Goal: Transaction & Acquisition: Purchase product/service

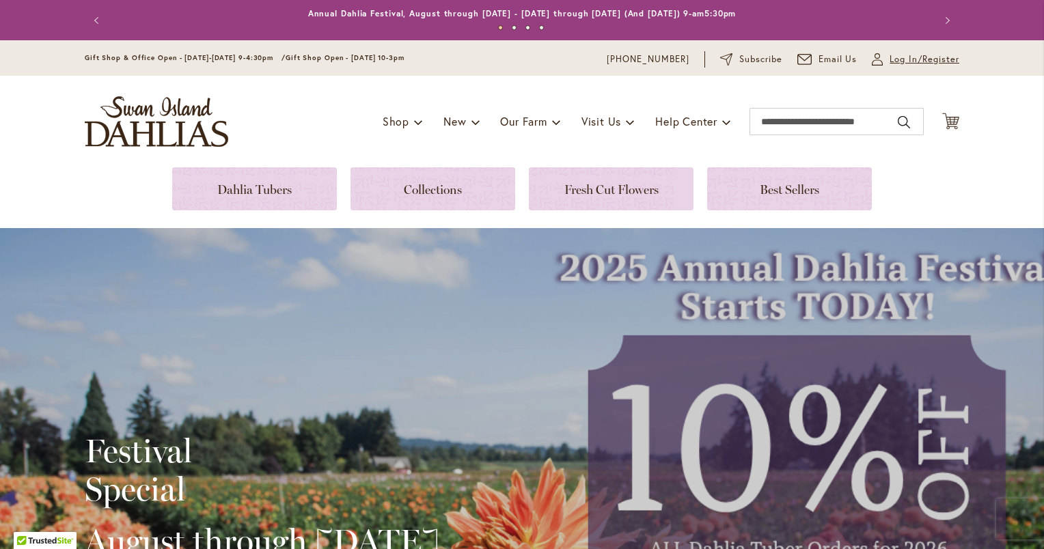
click at [893, 61] on span "Log In/Register" at bounding box center [924, 60] width 70 height 14
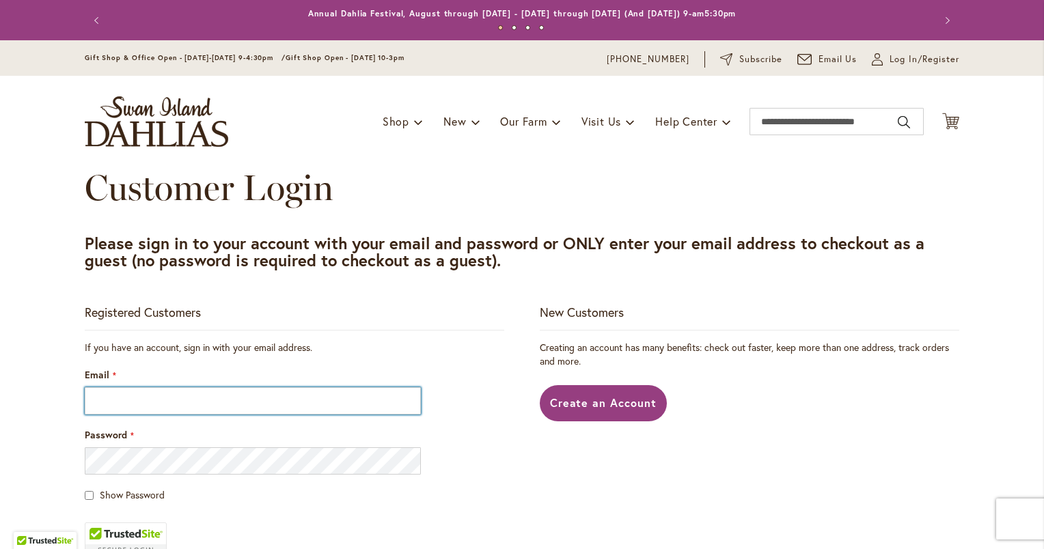
click at [234, 402] on input "Email" at bounding box center [253, 400] width 336 height 27
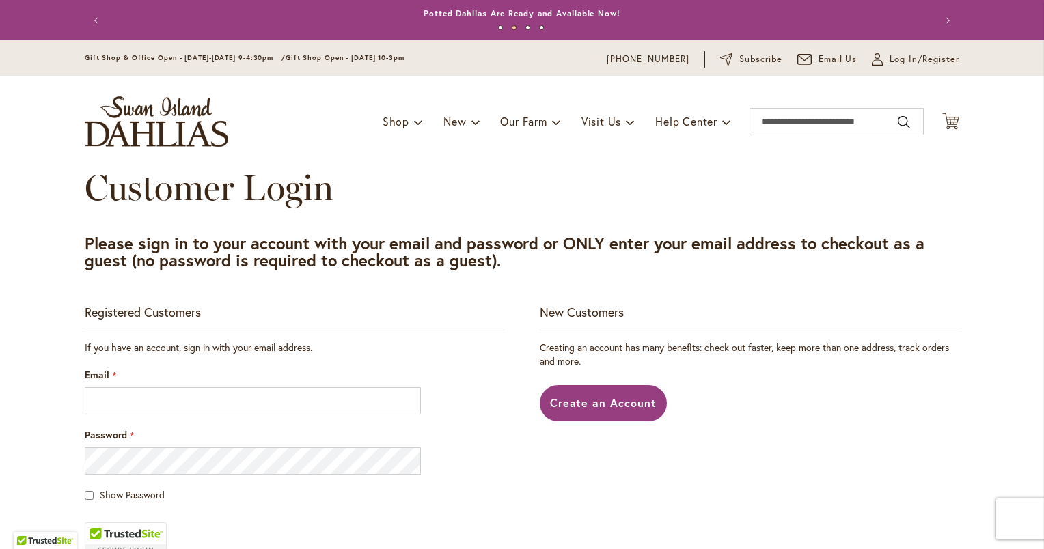
click at [476, 361] on fieldset "If you have an account, sign in with your email address. Email Password Show Pa…" at bounding box center [294, 515] width 419 height 348
click at [331, 404] on input "Email" at bounding box center [253, 400] width 336 height 27
click at [232, 405] on input "Email" at bounding box center [253, 400] width 336 height 27
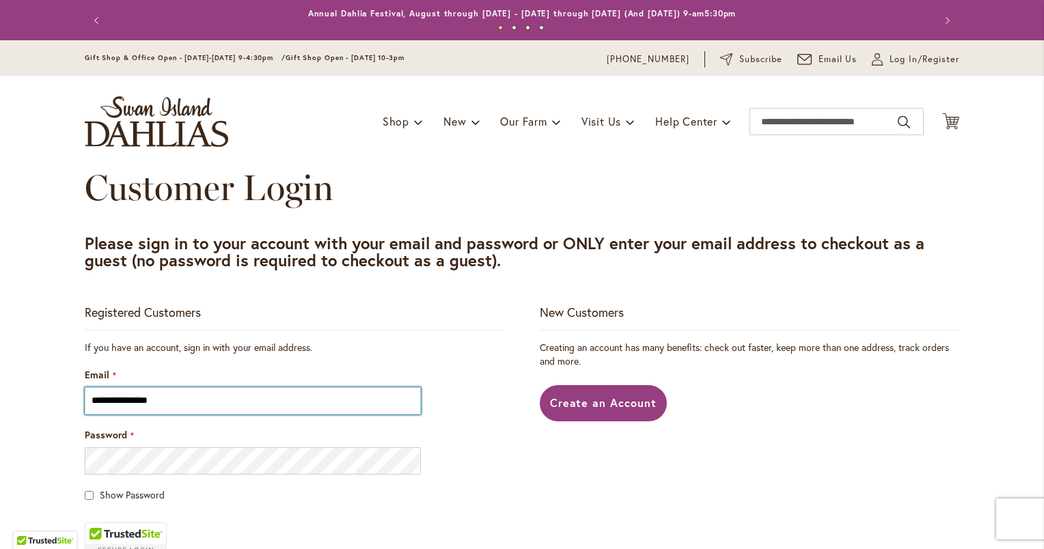
type input "**********"
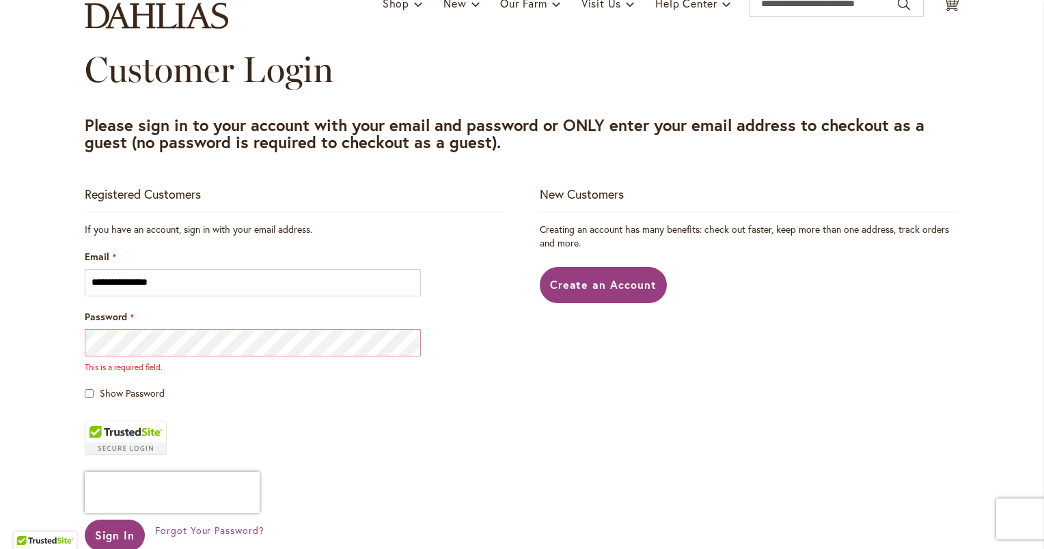
scroll to position [173, 0]
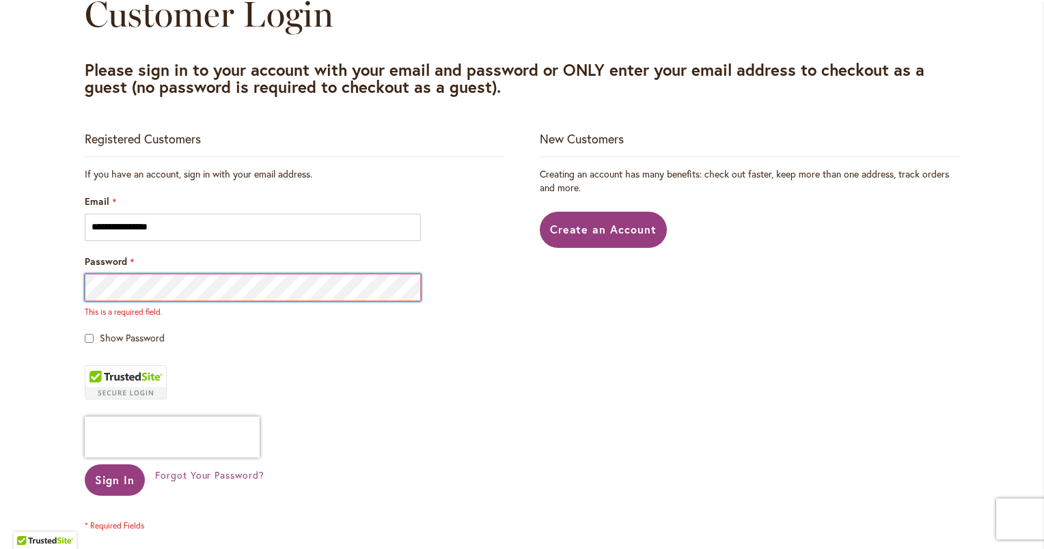
click at [85, 464] on button "Sign In" at bounding box center [115, 479] width 60 height 31
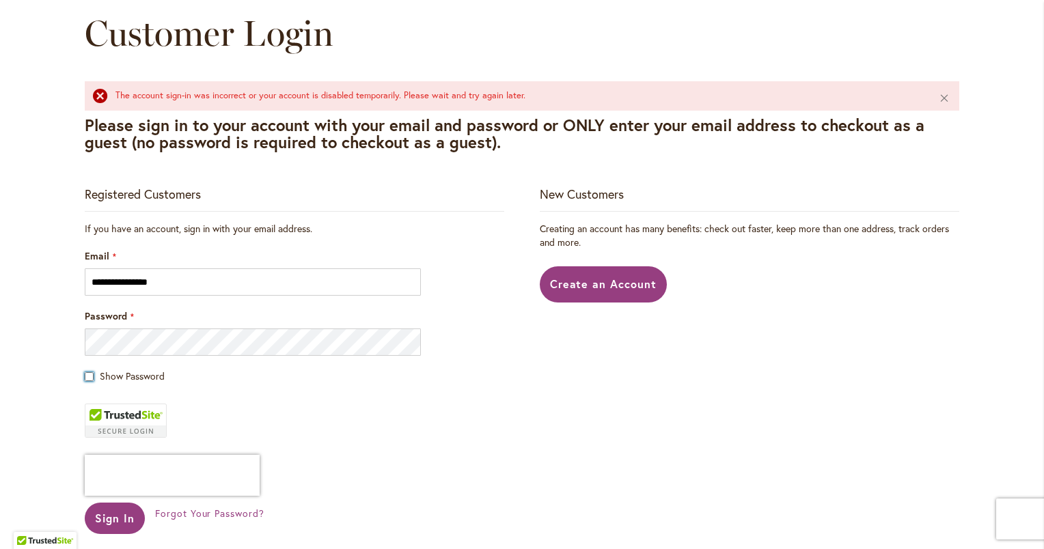
scroll to position [156, 0]
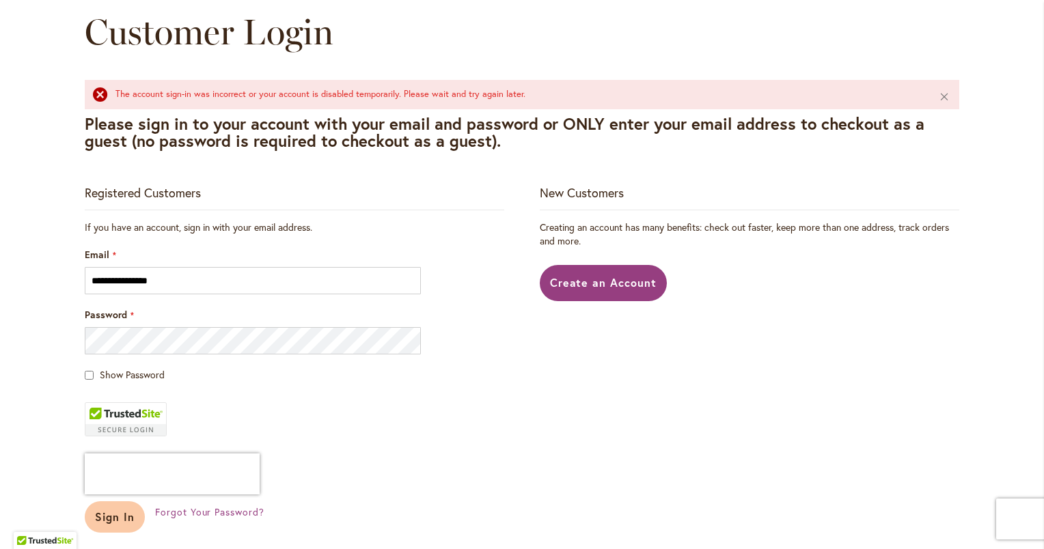
click at [111, 519] on span "Sign In" at bounding box center [115, 517] width 40 height 14
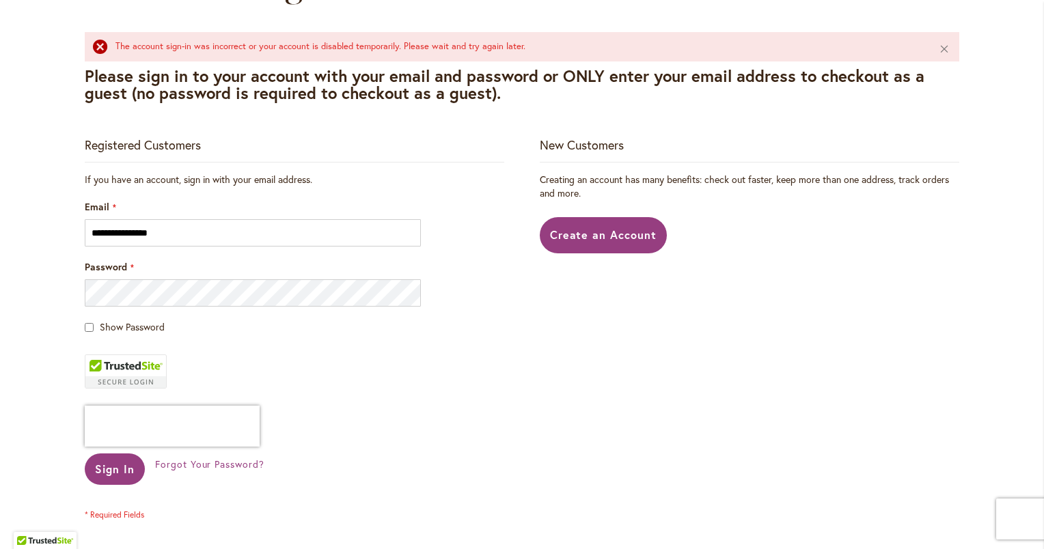
scroll to position [206, 0]
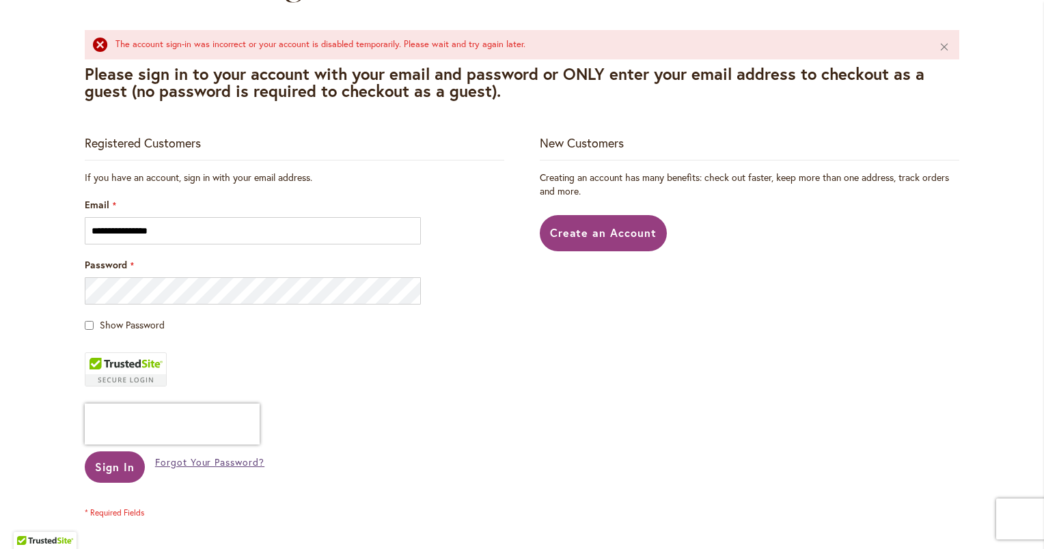
click at [186, 464] on span "Forgot Your Password?" at bounding box center [209, 462] width 109 height 13
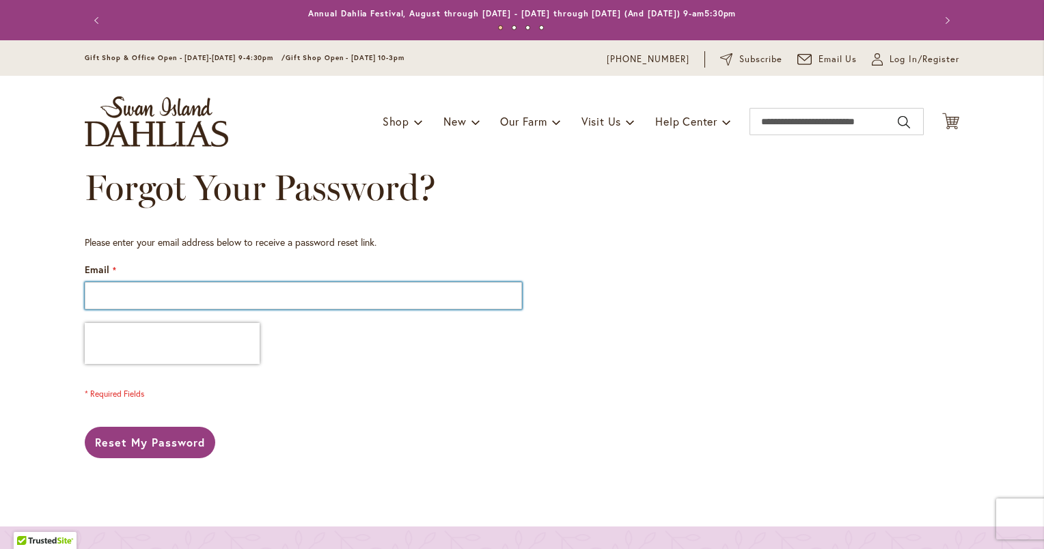
click at [169, 296] on input "Email" at bounding box center [303, 295] width 437 height 27
type input "**********"
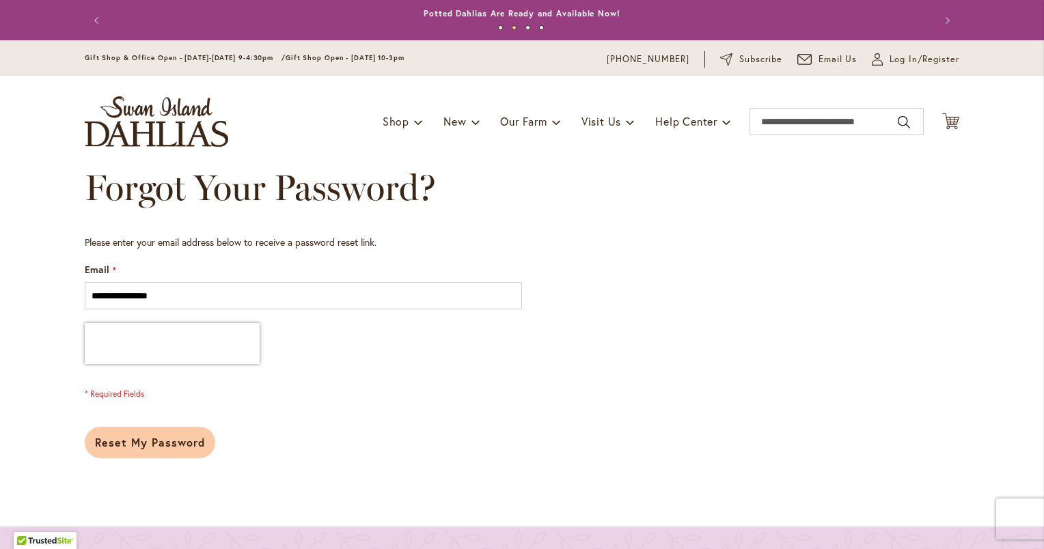
click at [137, 446] on span "Reset My Password" at bounding box center [150, 442] width 110 height 14
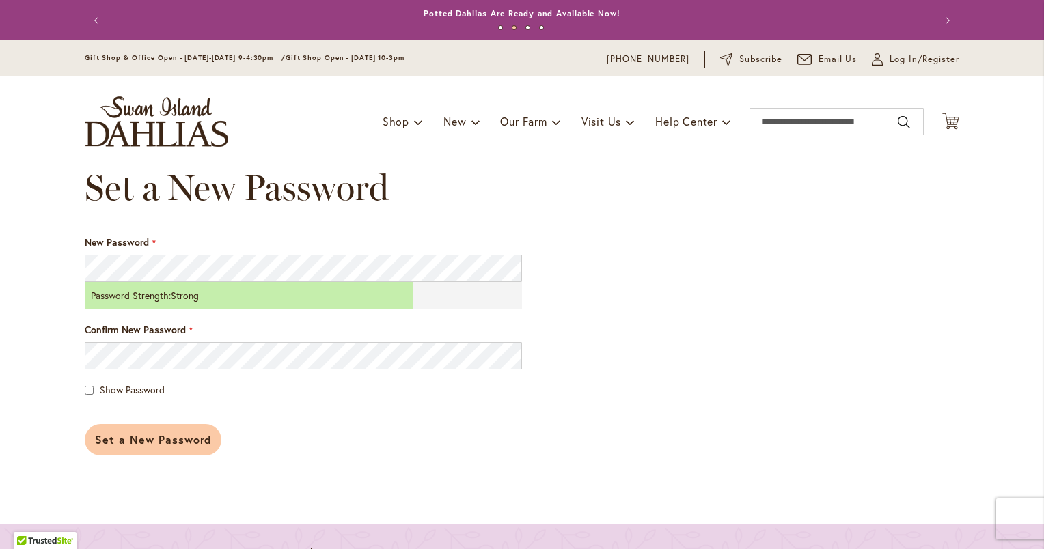
click at [133, 439] on span "Set a New Password" at bounding box center [153, 439] width 116 height 14
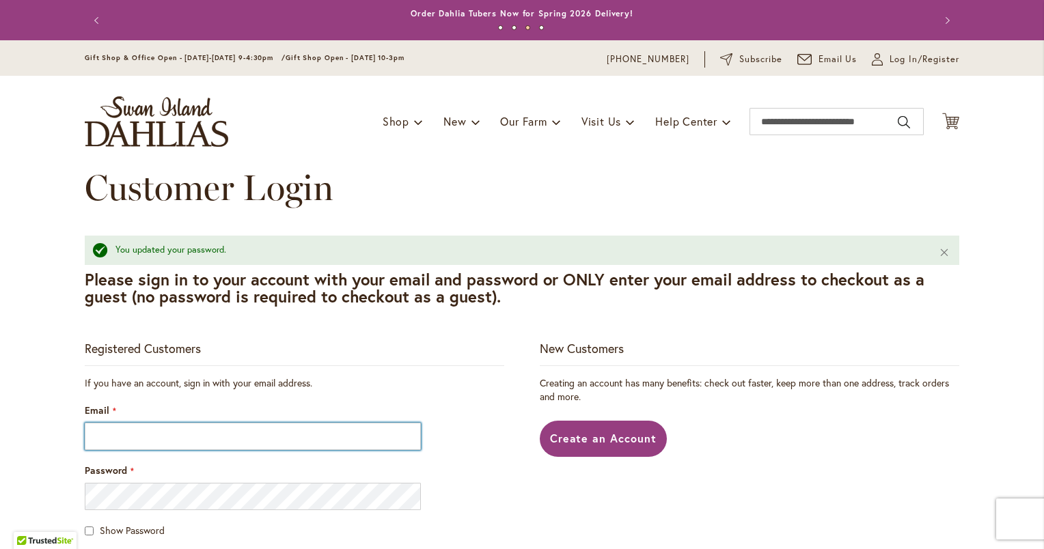
drag, startPoint x: 0, startPoint y: 0, endPoint x: 133, endPoint y: 439, distance: 458.7
click at [133, 439] on input "Email" at bounding box center [253, 436] width 336 height 27
click at [133, 441] on input "Email" at bounding box center [253, 436] width 336 height 27
type input "**********"
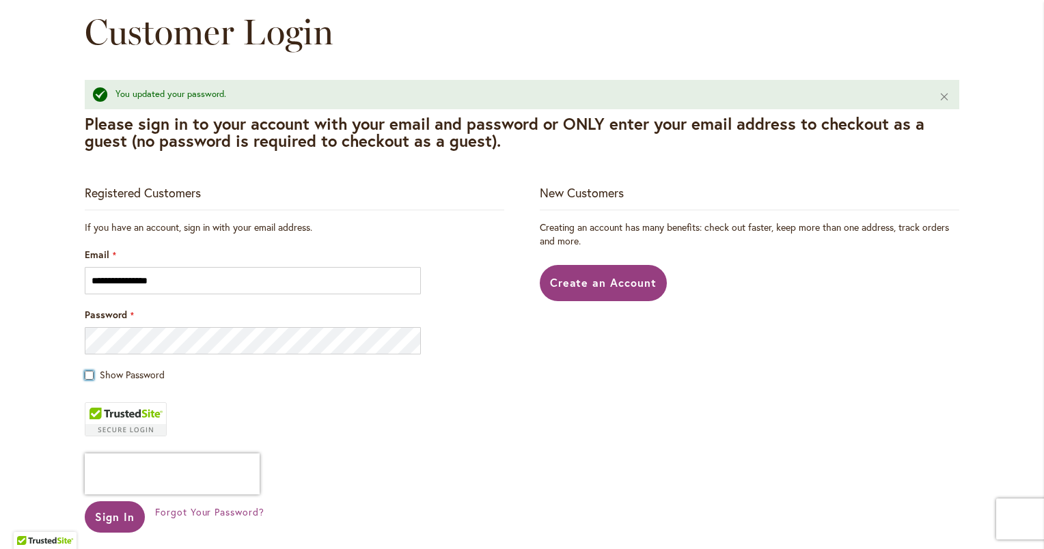
scroll to position [165, 0]
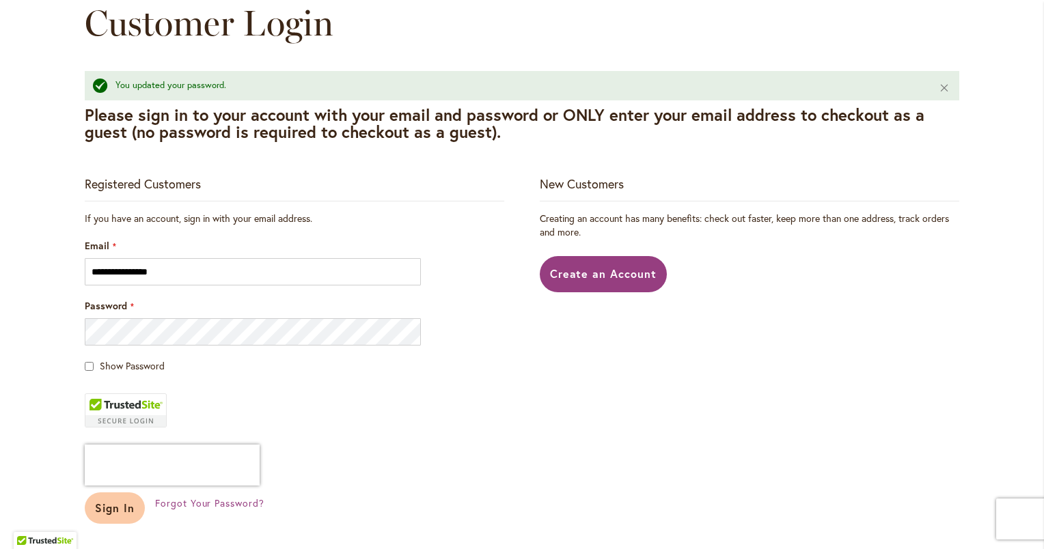
click at [108, 512] on span "Sign In" at bounding box center [115, 508] width 40 height 14
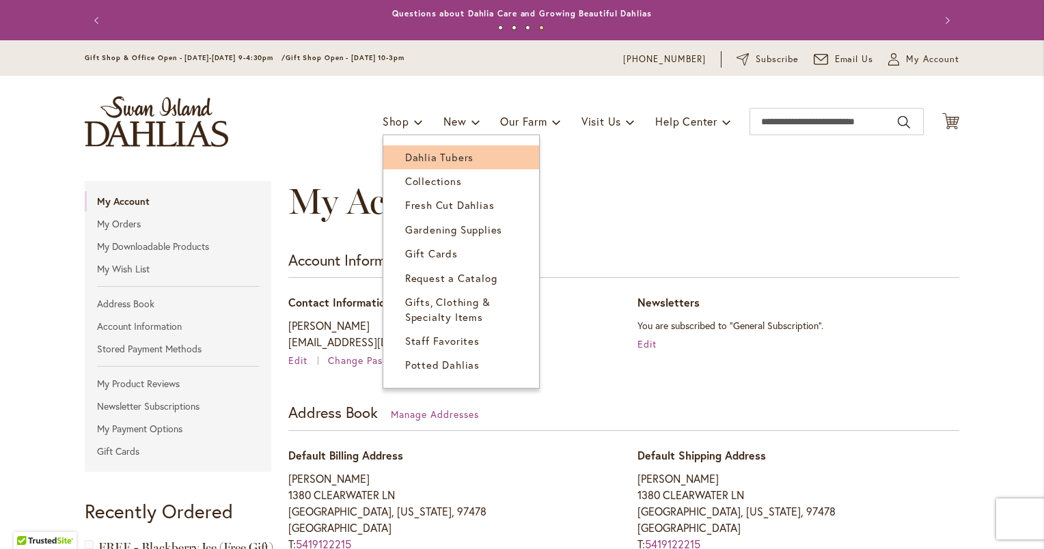
click at [406, 158] on span "Dahlia Tubers" at bounding box center [439, 157] width 68 height 14
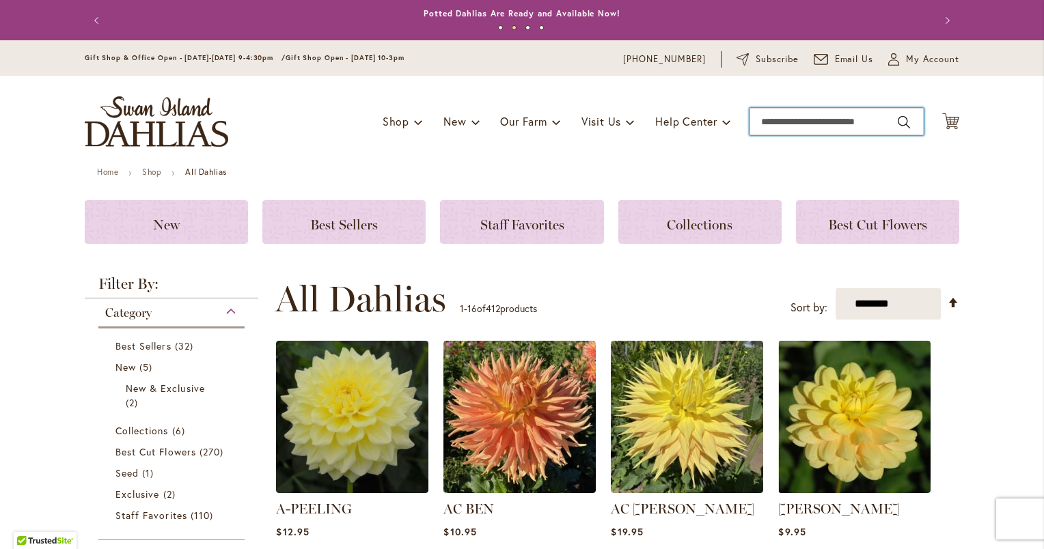
click at [785, 120] on input "Search" at bounding box center [836, 121] width 174 height 27
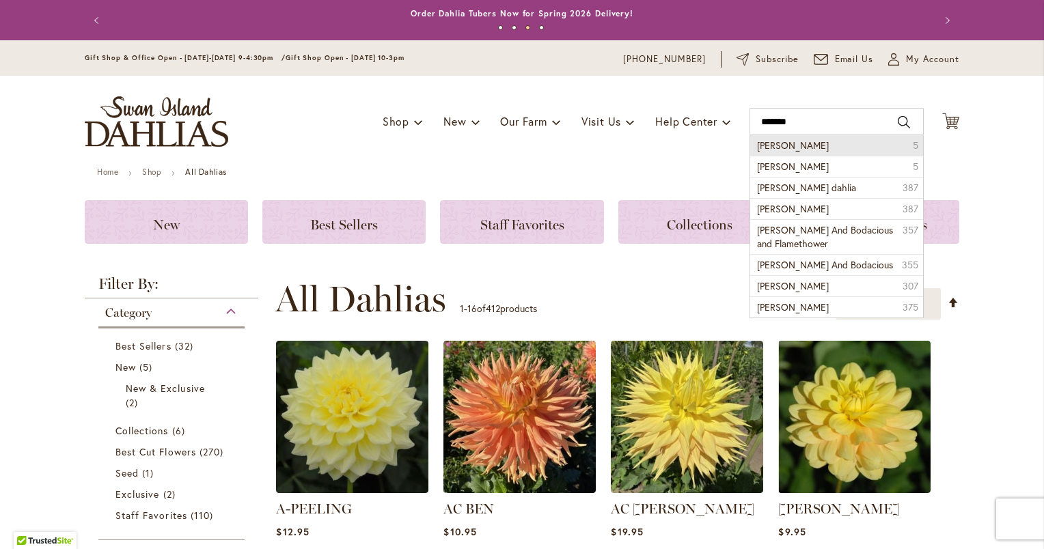
click at [766, 146] on span "nick sr" at bounding box center [793, 145] width 72 height 13
type input "*******"
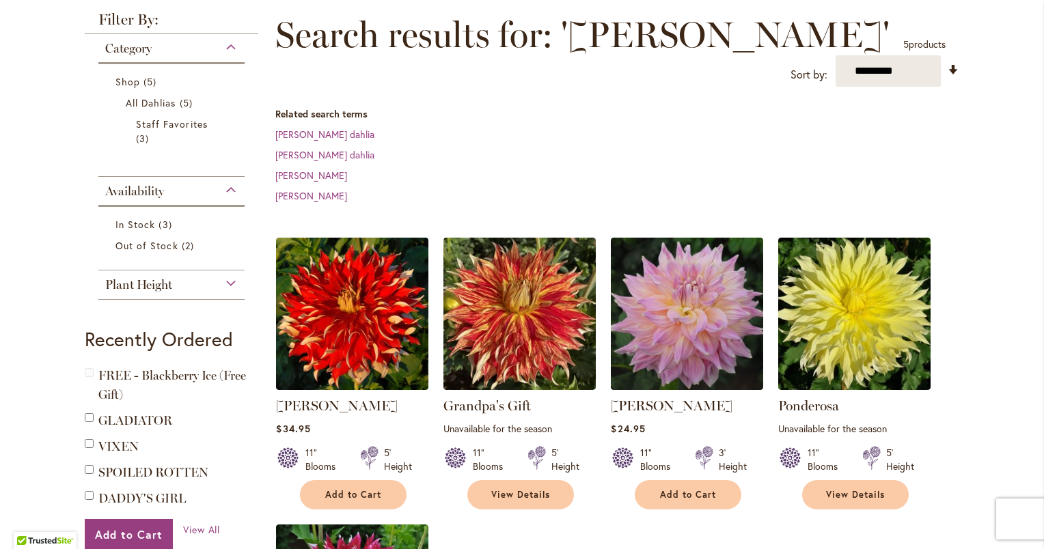
scroll to position [191, 0]
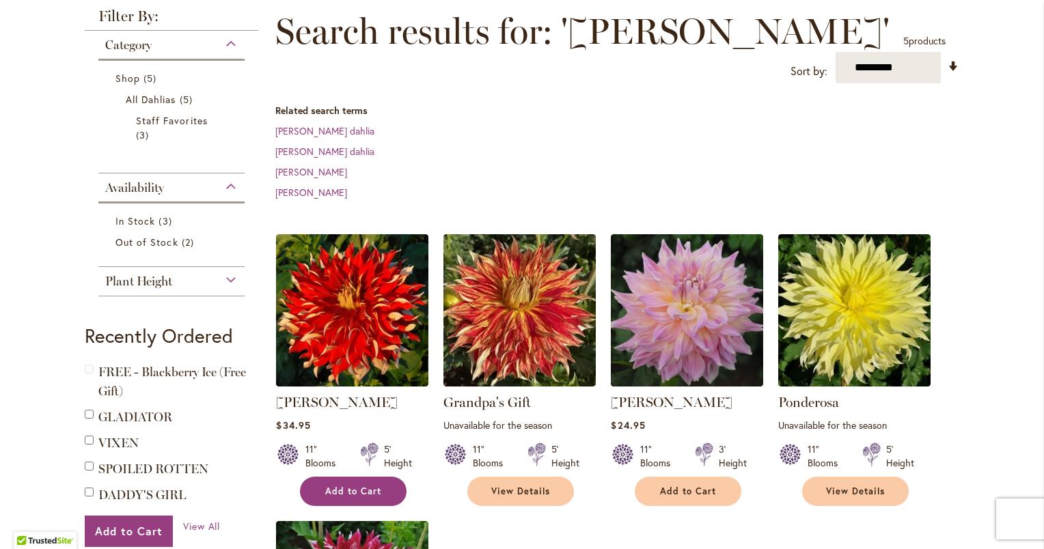
click at [344, 486] on span "Add to Cart" at bounding box center [353, 492] width 56 height 12
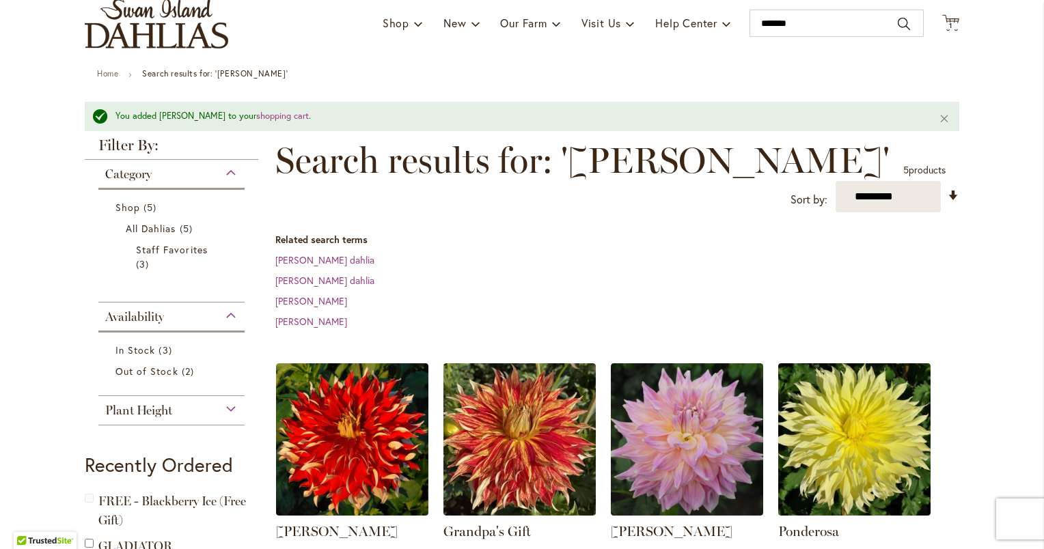
scroll to position [0, 0]
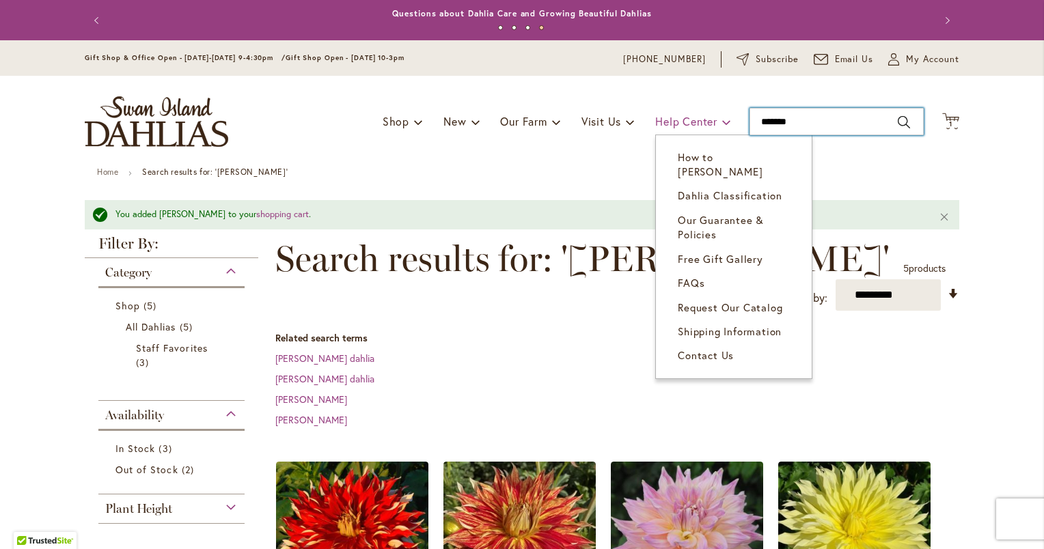
drag, startPoint x: 798, startPoint y: 124, endPoint x: 711, endPoint y: 127, distance: 86.8
click at [711, 127] on div "Toggle Nav Shop Dahlia Tubers Collections Fresh Cut Dahlias Gardening Supplies …" at bounding box center [522, 122] width 902 height 92
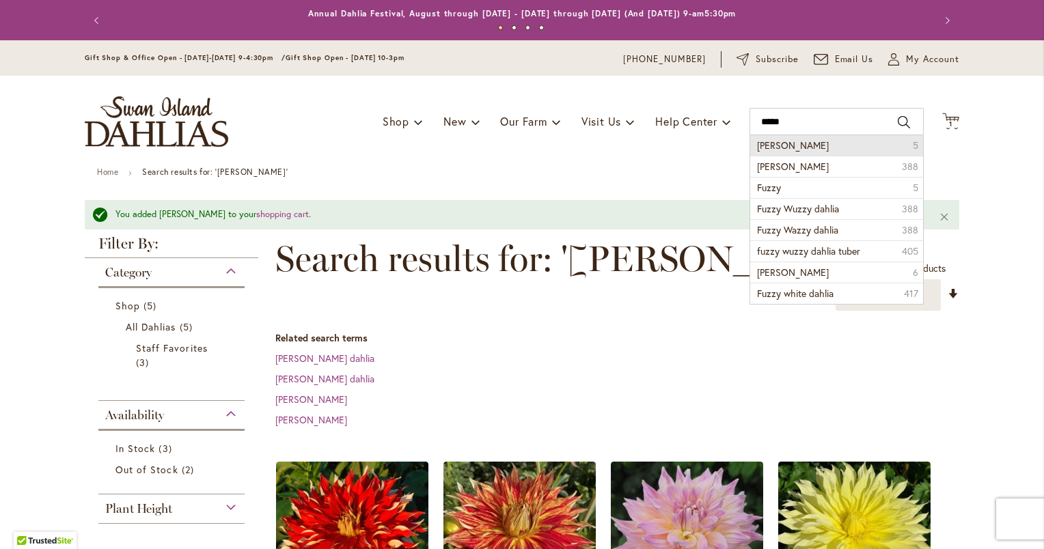
click at [777, 141] on span "Fuzzy wuzzy" at bounding box center [793, 145] width 72 height 13
type input "**********"
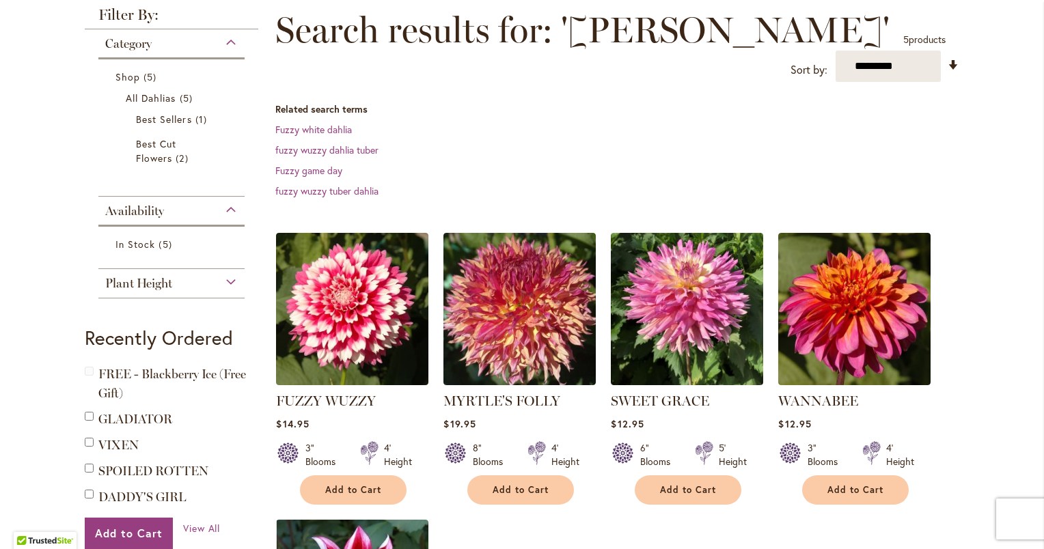
scroll to position [197, 0]
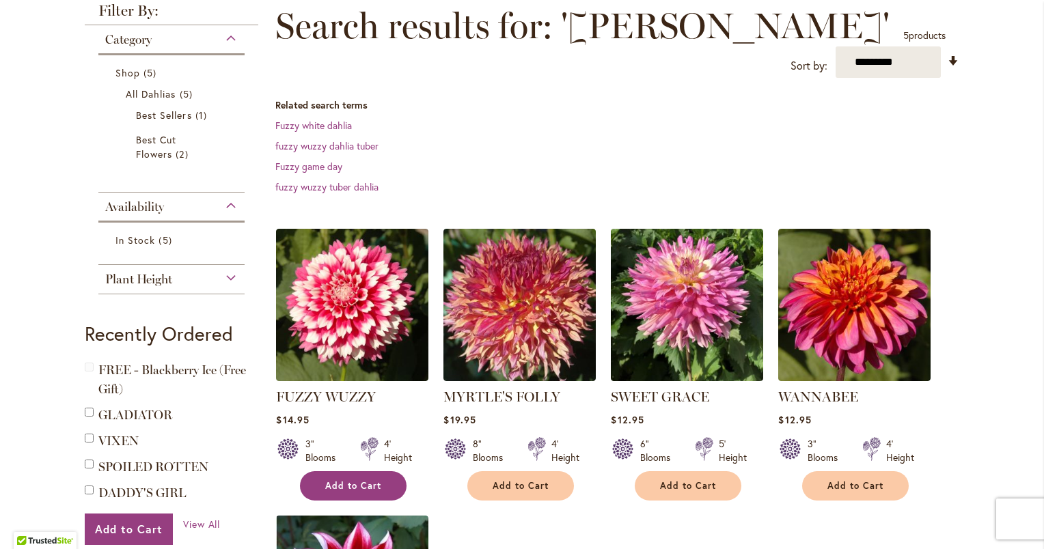
click at [355, 482] on span "Add to Cart" at bounding box center [353, 486] width 56 height 12
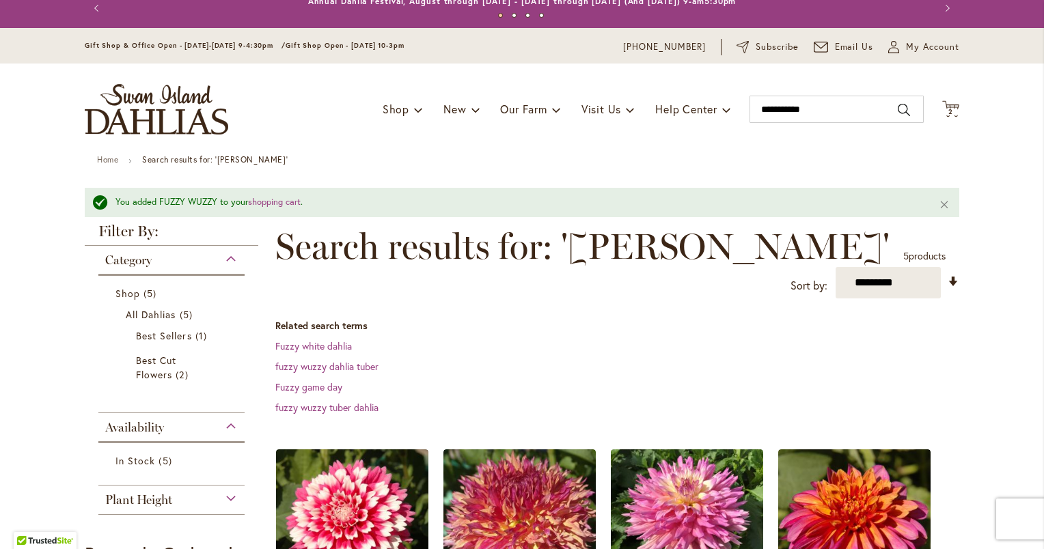
scroll to position [12, 0]
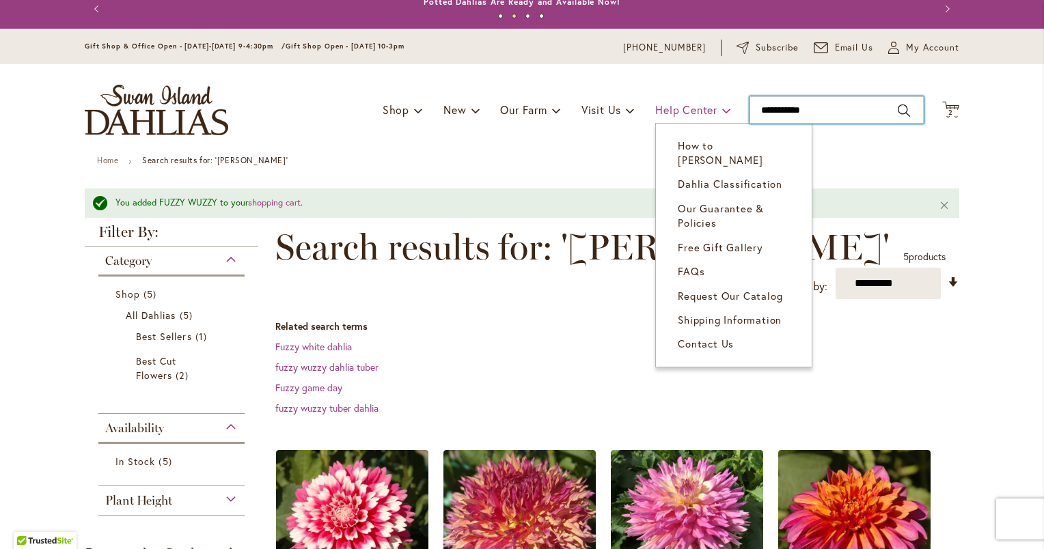
drag, startPoint x: 823, startPoint y: 112, endPoint x: 665, endPoint y: 115, distance: 157.8
click at [665, 115] on div "Toggle Nav Shop Dahlia Tubers Collections Fresh Cut Dahlias Gardening Supplies …" at bounding box center [522, 110] width 902 height 92
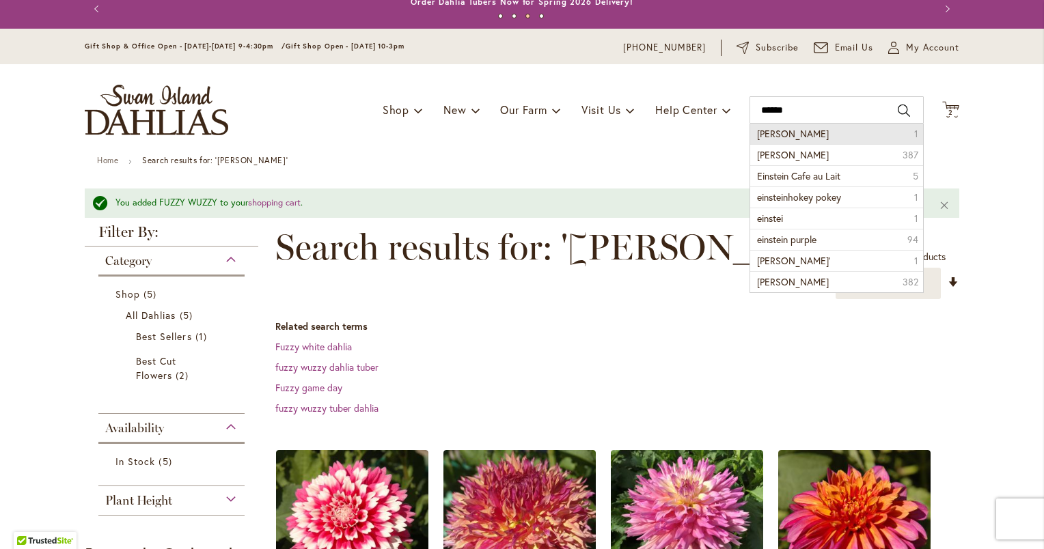
click at [757, 133] on span "einstein" at bounding box center [793, 133] width 72 height 13
type input "********"
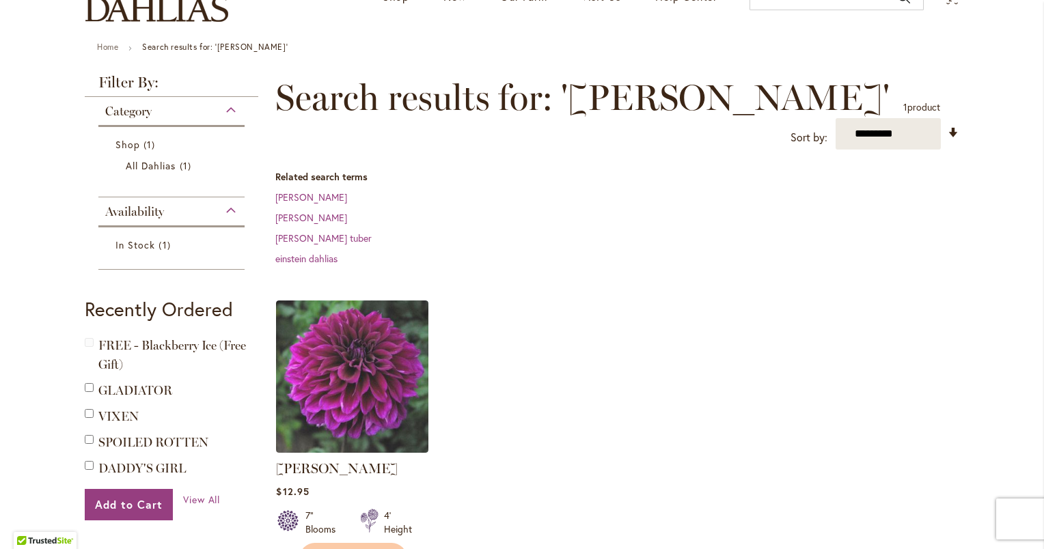
scroll to position [130, 0]
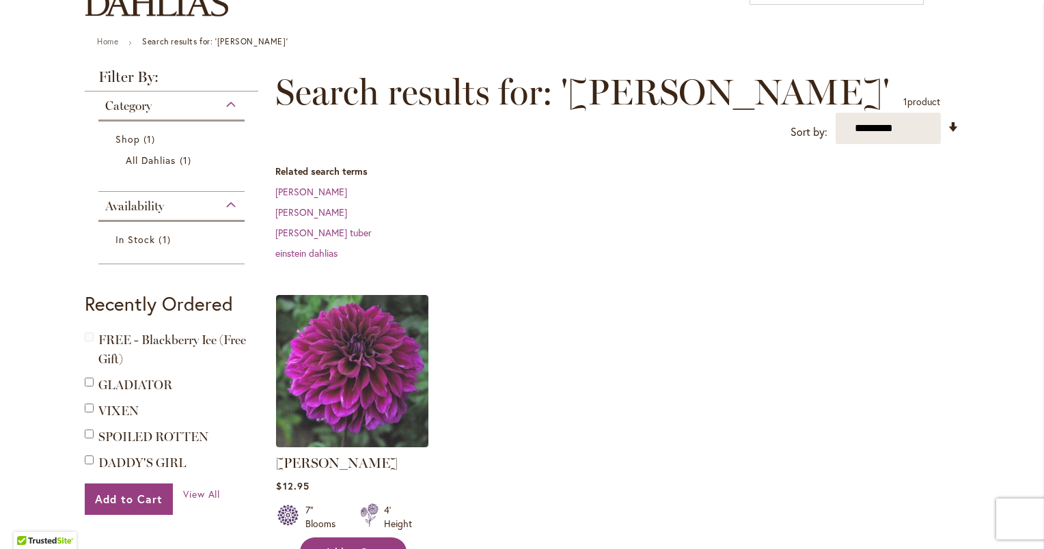
click at [346, 546] on span "Add to Cart" at bounding box center [353, 552] width 56 height 12
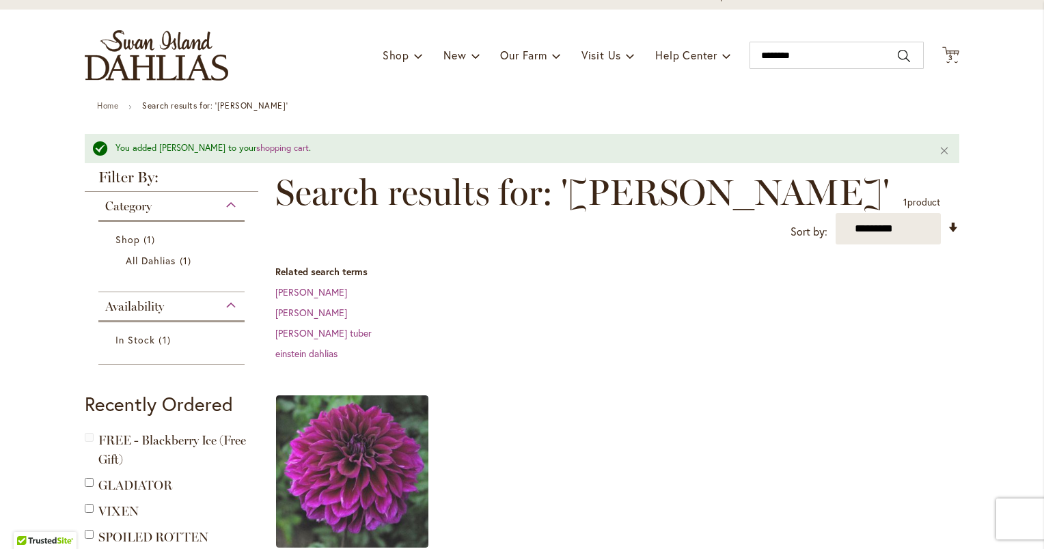
scroll to position [0, 0]
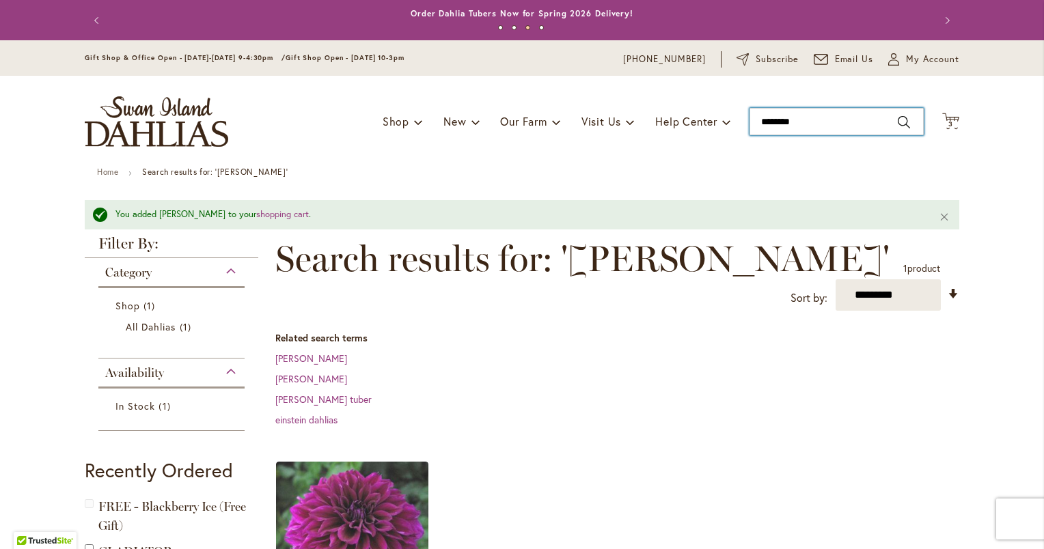
drag, startPoint x: 816, startPoint y: 116, endPoint x: 691, endPoint y: 135, distance: 127.1
click at [691, 135] on div "Toggle Nav Shop Dahlia Tubers Collections Fresh Cut Dahlias Gardening Supplies …" at bounding box center [522, 122] width 902 height 92
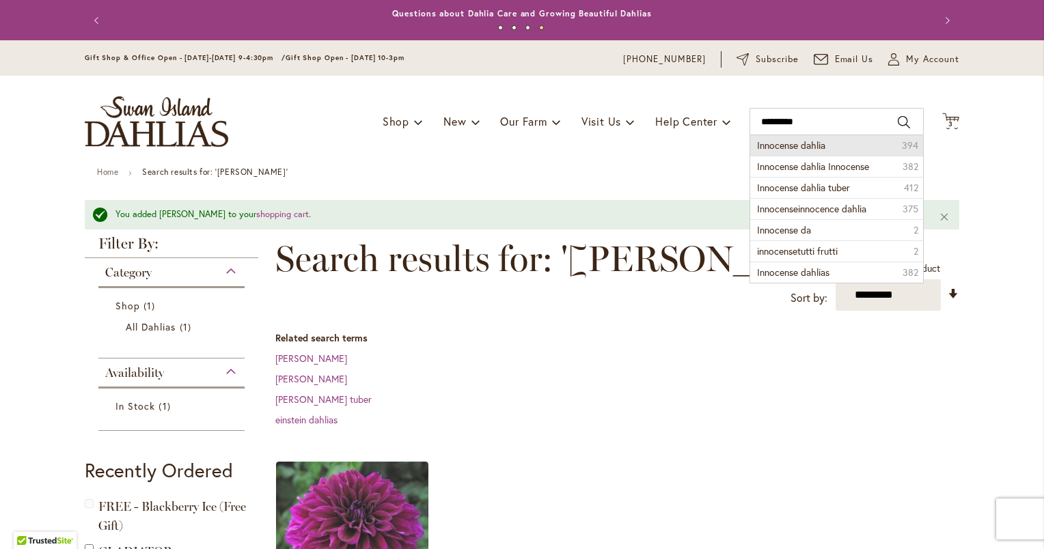
click at [771, 144] on span "Innocense dahlia" at bounding box center [791, 145] width 68 height 13
type input "**********"
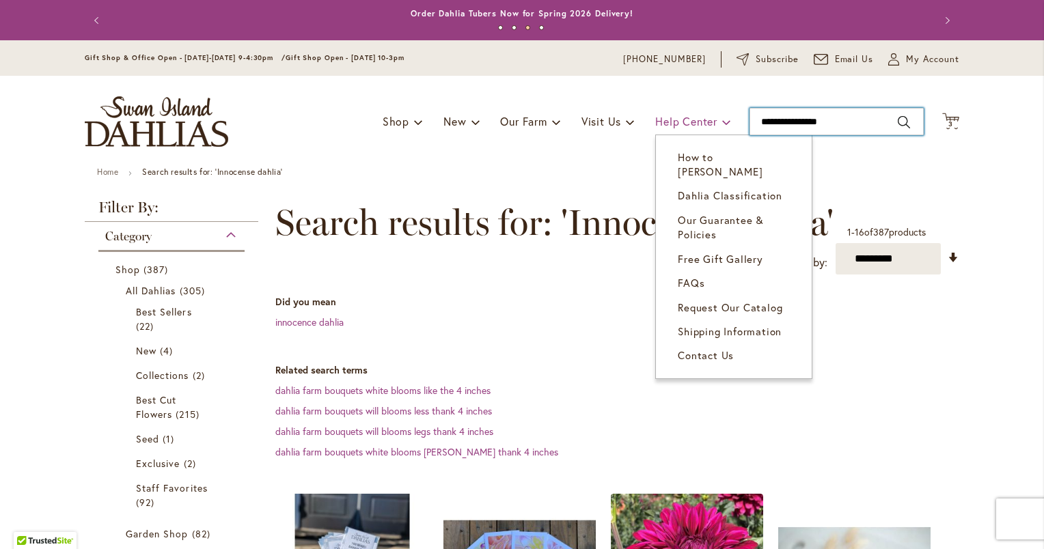
drag, startPoint x: 844, startPoint y: 122, endPoint x: 719, endPoint y: 126, distance: 125.8
click at [719, 126] on div "Toggle Nav Shop Dahlia Tubers Collections Fresh Cut Dahlias Gardening Supplies …" at bounding box center [522, 122] width 902 height 92
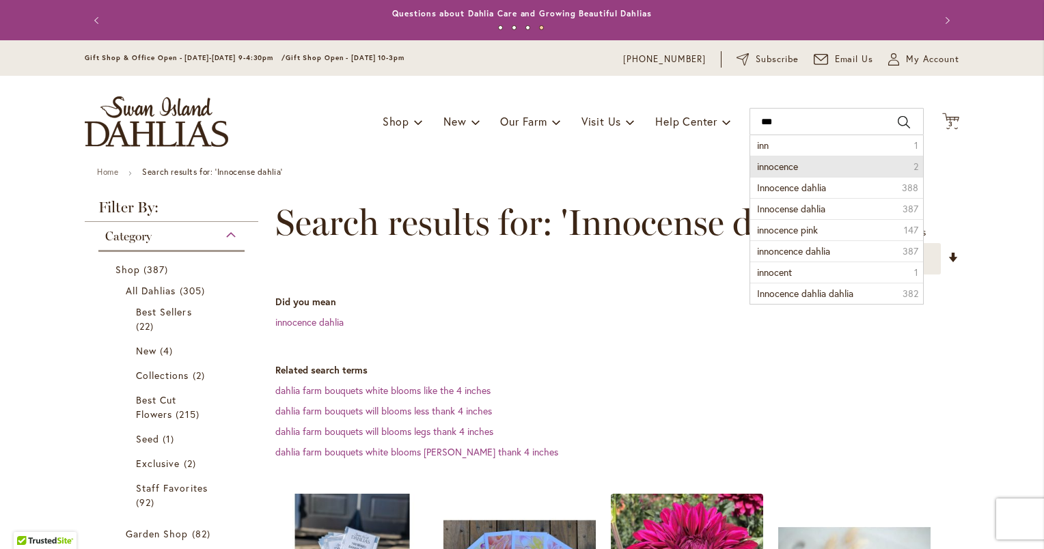
click at [766, 169] on span "innocence" at bounding box center [777, 166] width 41 height 13
type input "*********"
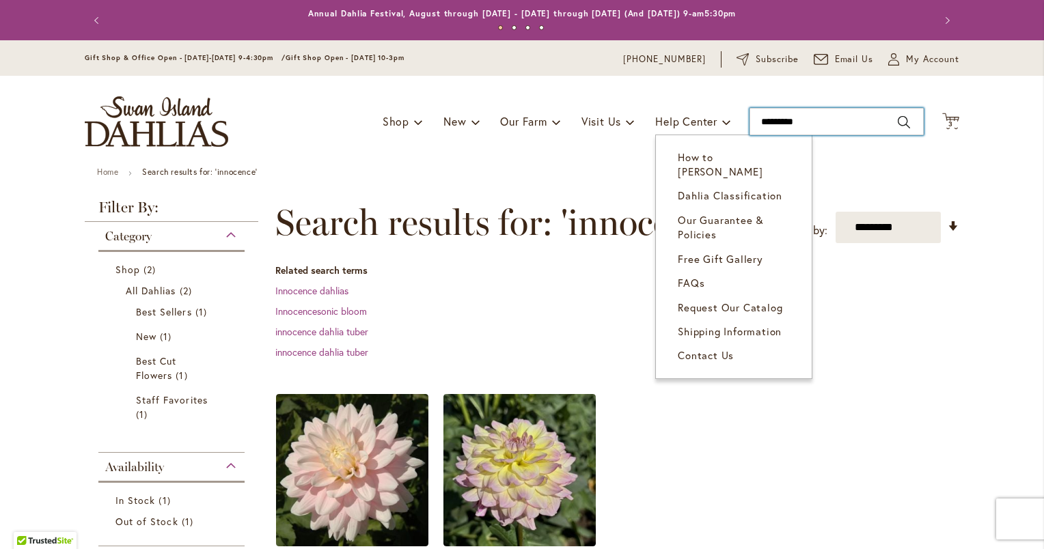
drag, startPoint x: 809, startPoint y: 124, endPoint x: 663, endPoint y: 139, distance: 147.6
click at [663, 139] on div "Toggle Nav Shop Dahlia Tubers Collections Fresh Cut Dahlias Gardening Supplies …" at bounding box center [522, 122] width 902 height 92
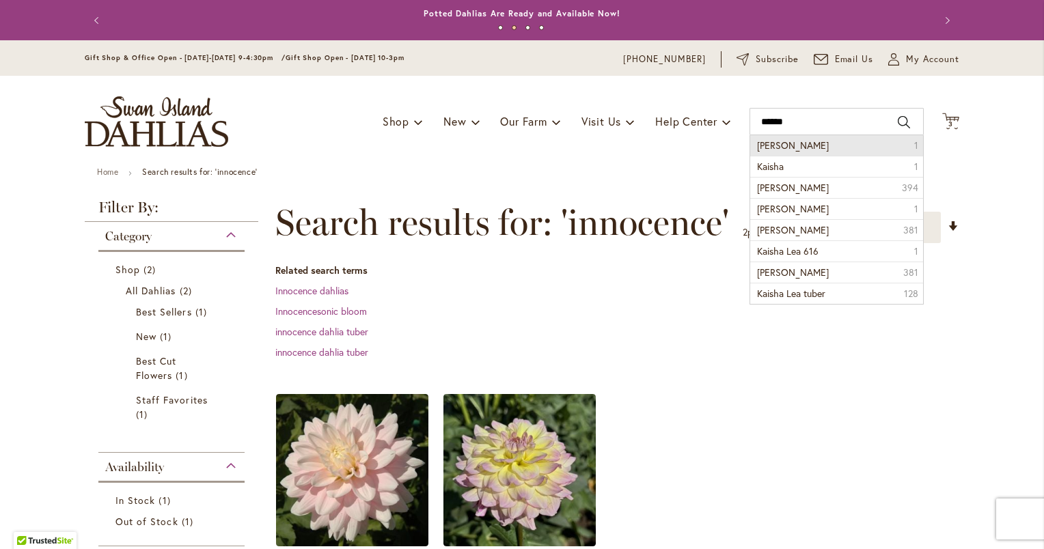
click at [766, 145] on span "kaisha lea" at bounding box center [793, 145] width 72 height 13
type input "**********"
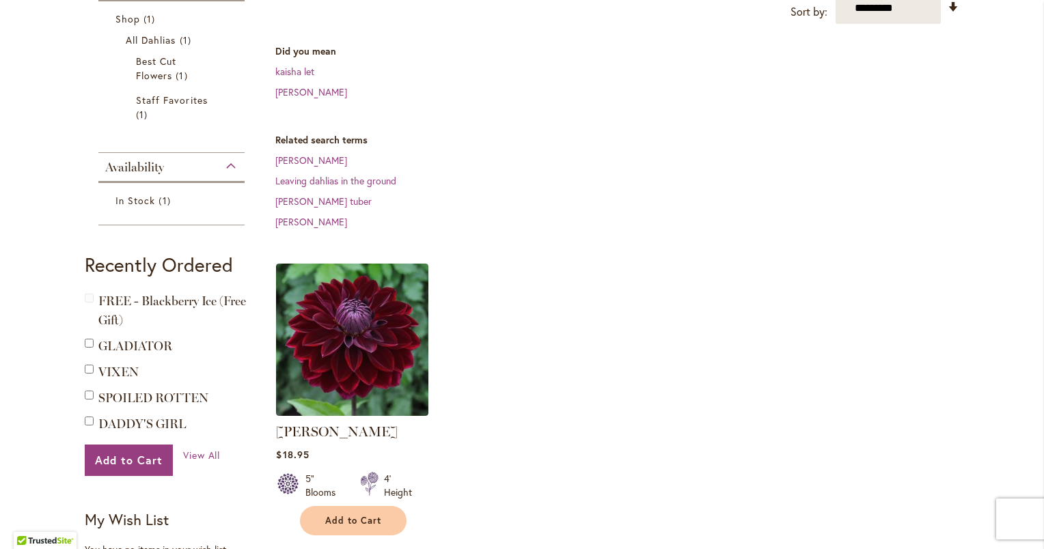
scroll to position [263, 0]
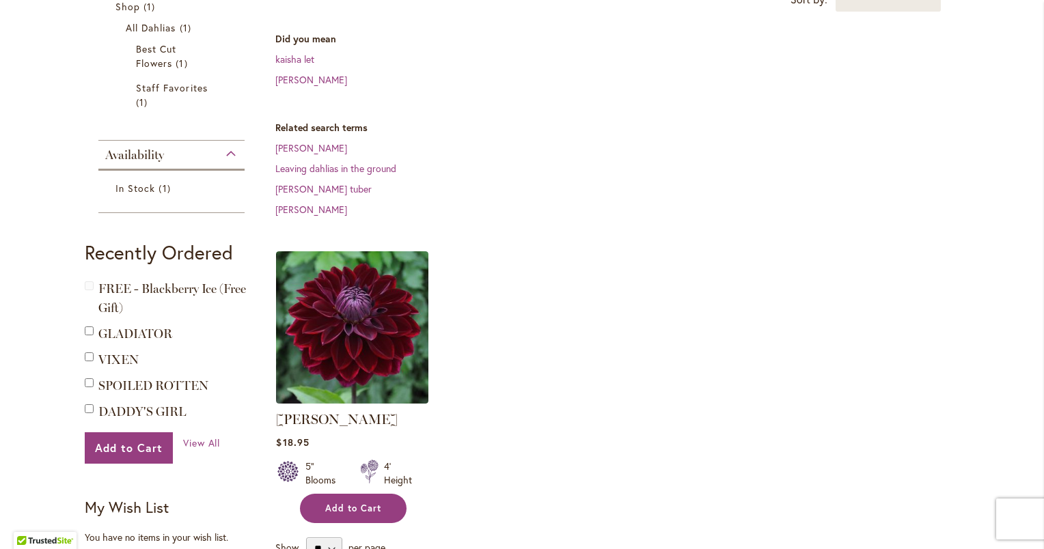
click at [335, 503] on span "Add to Cart" at bounding box center [353, 509] width 56 height 12
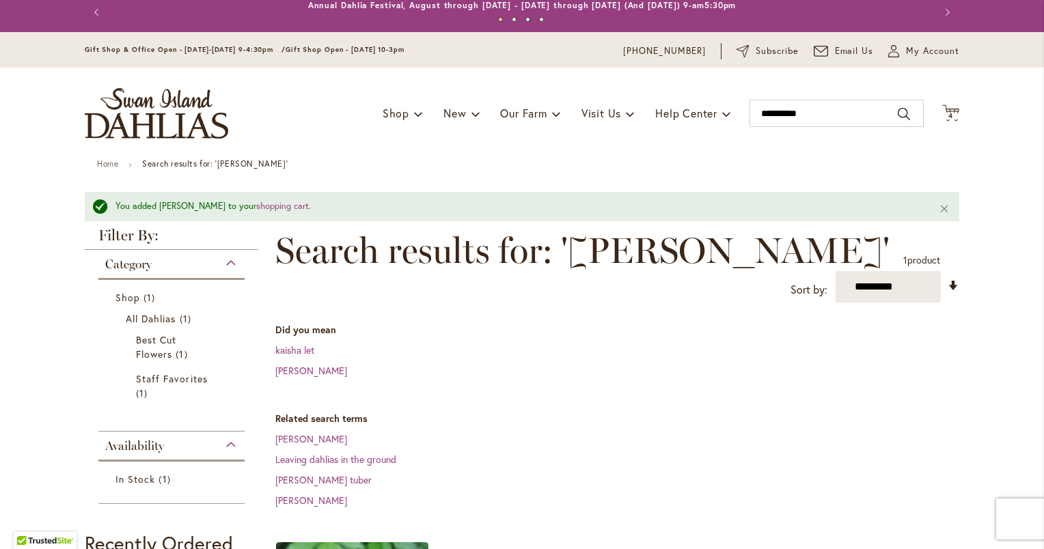
scroll to position [0, 0]
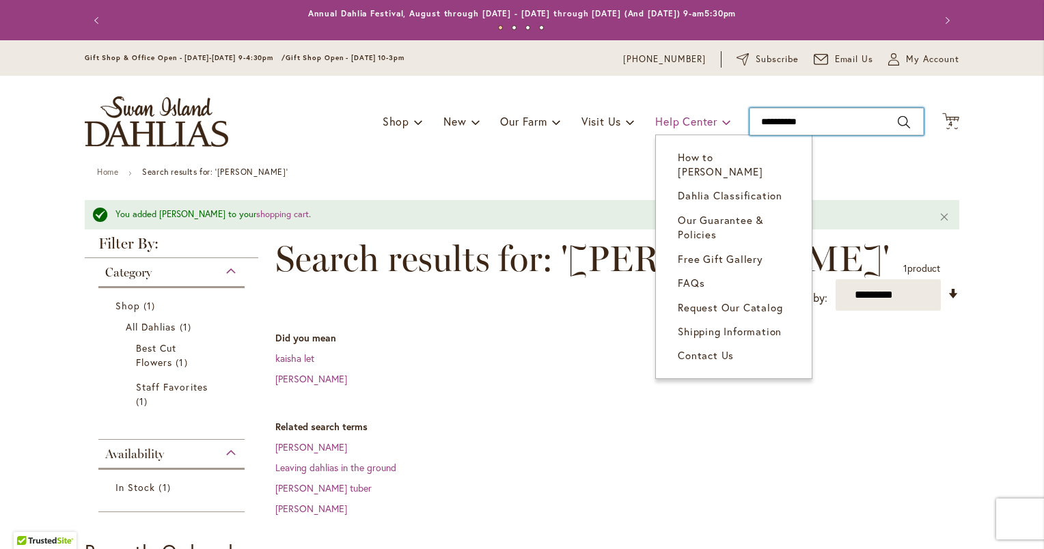
drag, startPoint x: 817, startPoint y: 123, endPoint x: 660, endPoint y: 127, distance: 157.2
click at [660, 127] on div "Toggle Nav Shop Dahlia Tubers Collections Fresh Cut Dahlias Gardening Supplies …" at bounding box center [522, 122] width 902 height 92
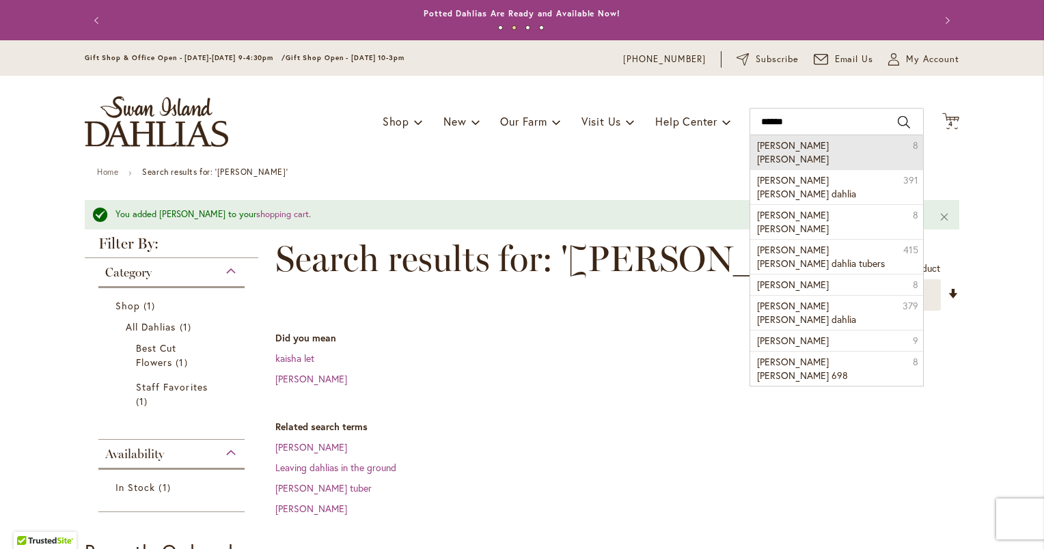
click at [774, 147] on span "mary jo" at bounding box center [793, 152] width 72 height 27
type input "*******"
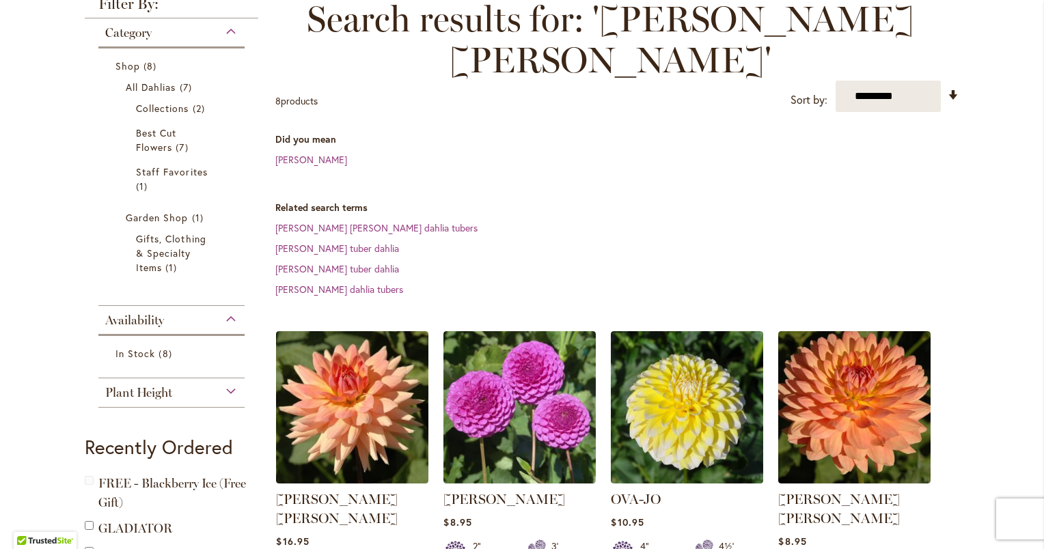
scroll to position [206, 0]
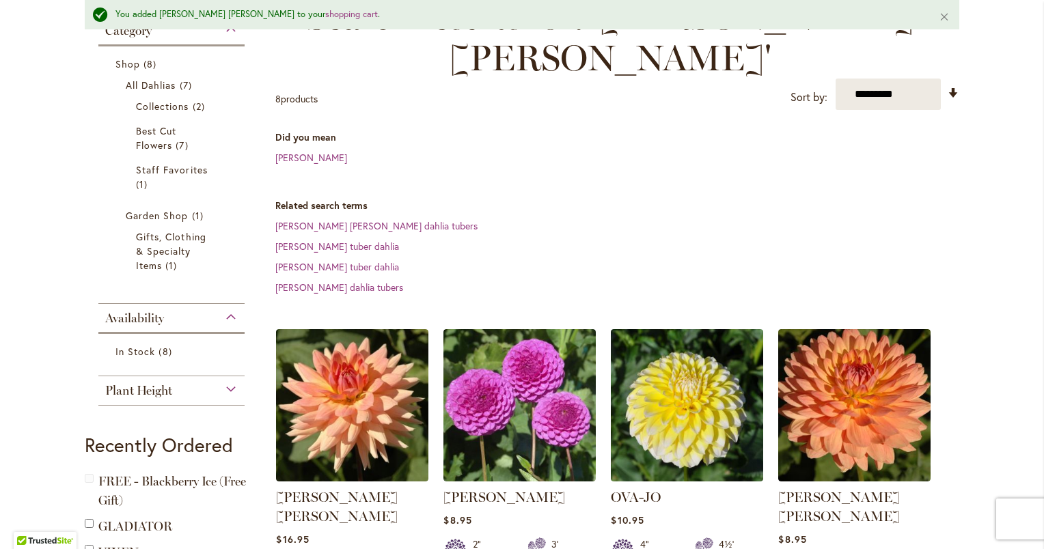
scroll to position [0, 0]
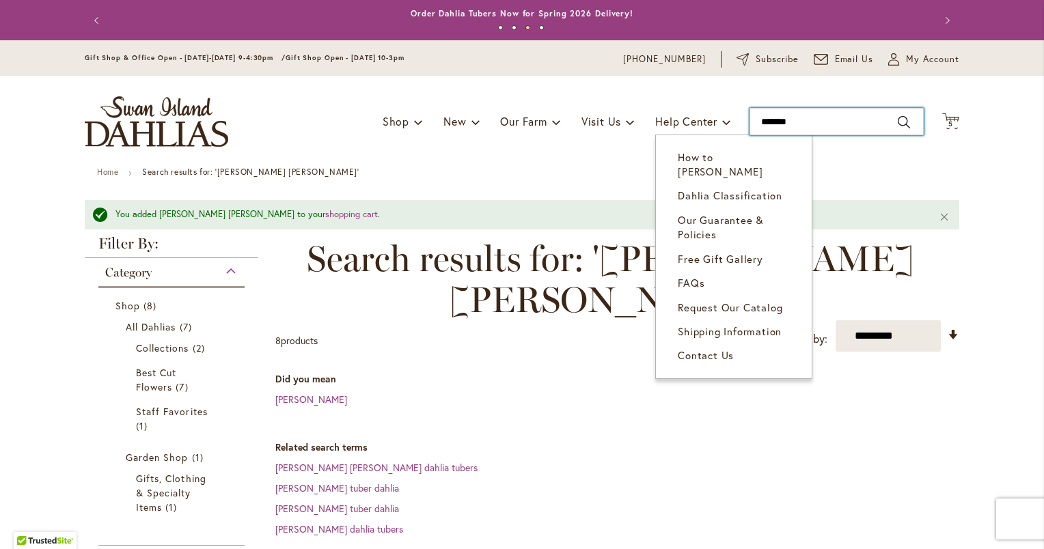
drag, startPoint x: 805, startPoint y: 124, endPoint x: 658, endPoint y: 137, distance: 147.4
click at [658, 137] on div "Toggle Nav Shop Dahlia Tubers Collections Fresh Cut Dahlias Gardening Supplies …" at bounding box center [522, 122] width 902 height 92
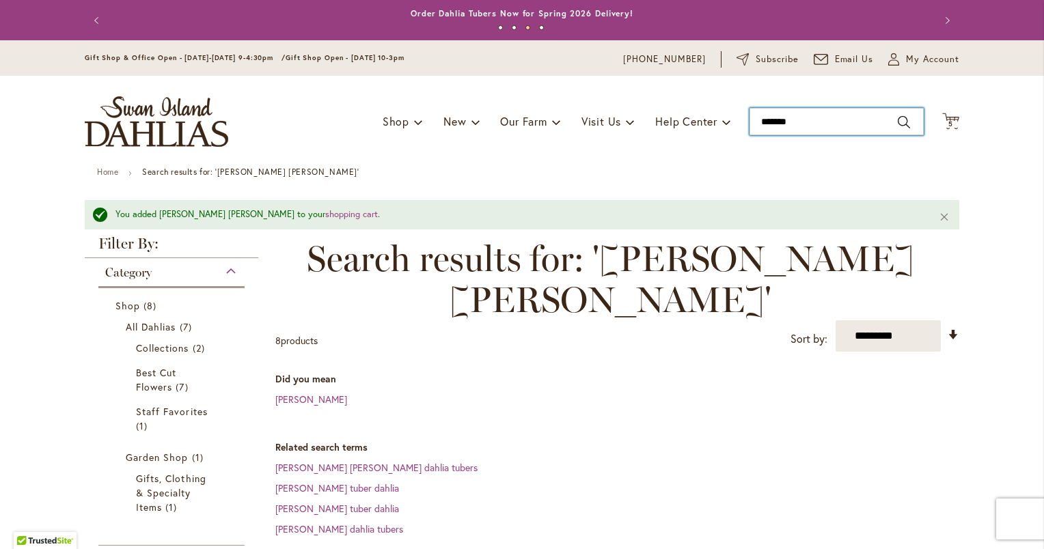
type input "********"
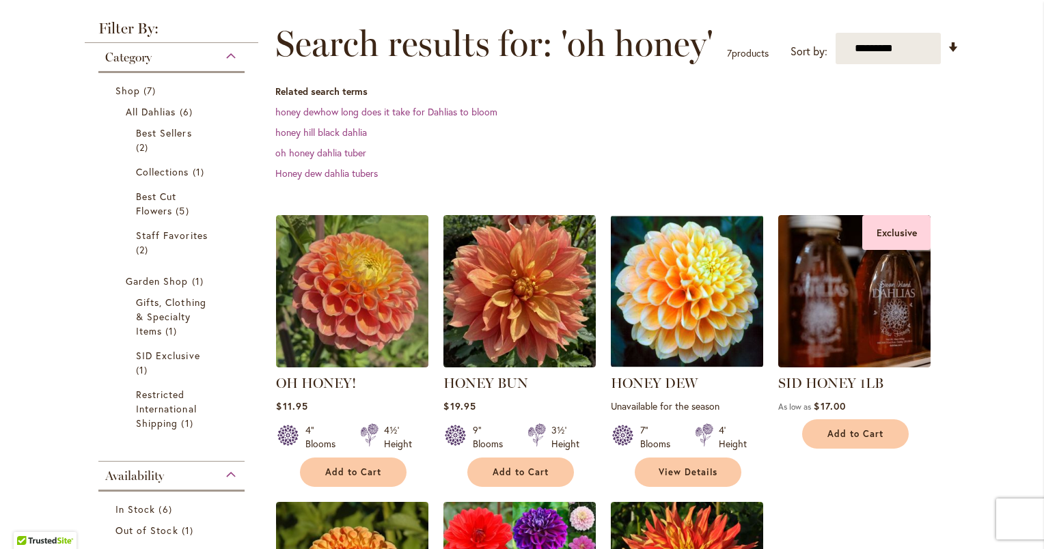
scroll to position [184, 0]
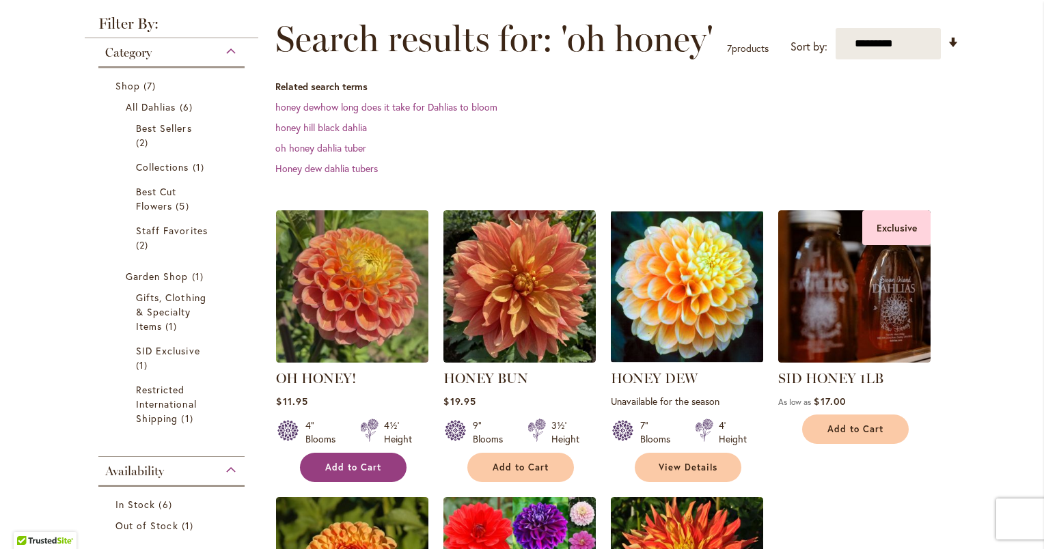
click at [357, 469] on span "Add to Cart" at bounding box center [353, 468] width 56 height 12
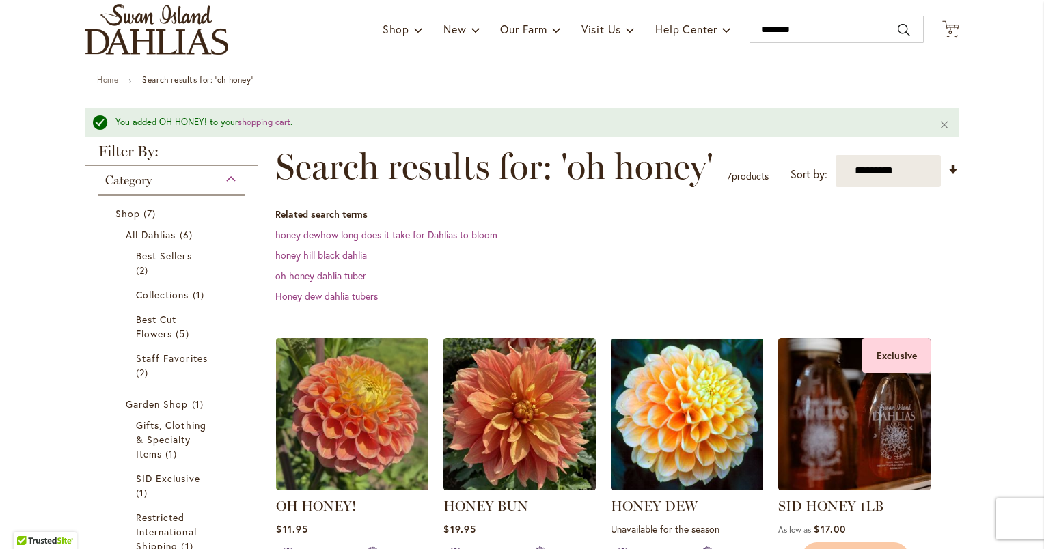
scroll to position [0, 0]
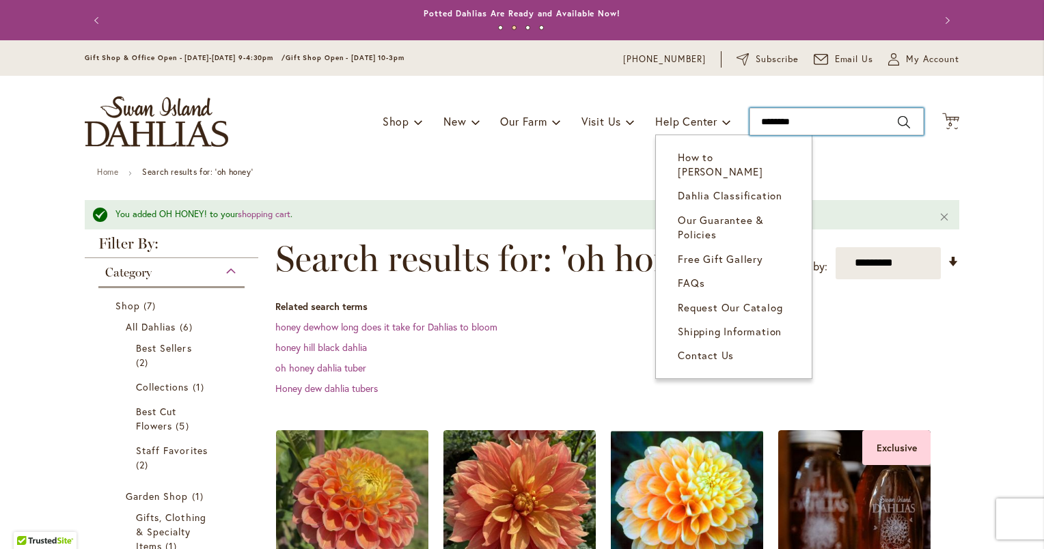
drag, startPoint x: 809, startPoint y: 121, endPoint x: 638, endPoint y: 123, distance: 171.5
click at [638, 123] on div "Toggle Nav Shop Dahlia Tubers Collections Fresh Cut Dahlias Gardening Supplies …" at bounding box center [522, 122] width 902 height 92
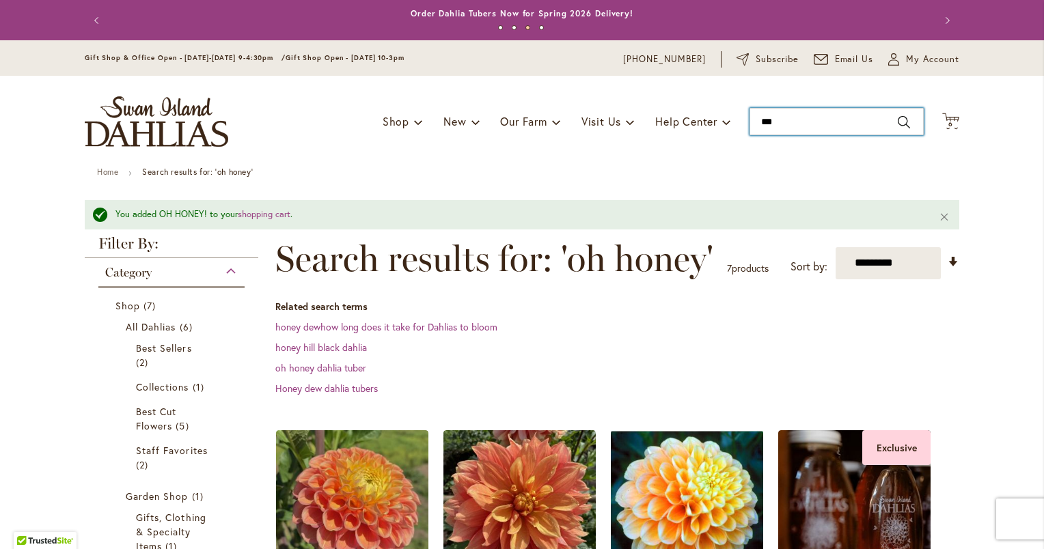
type input "****"
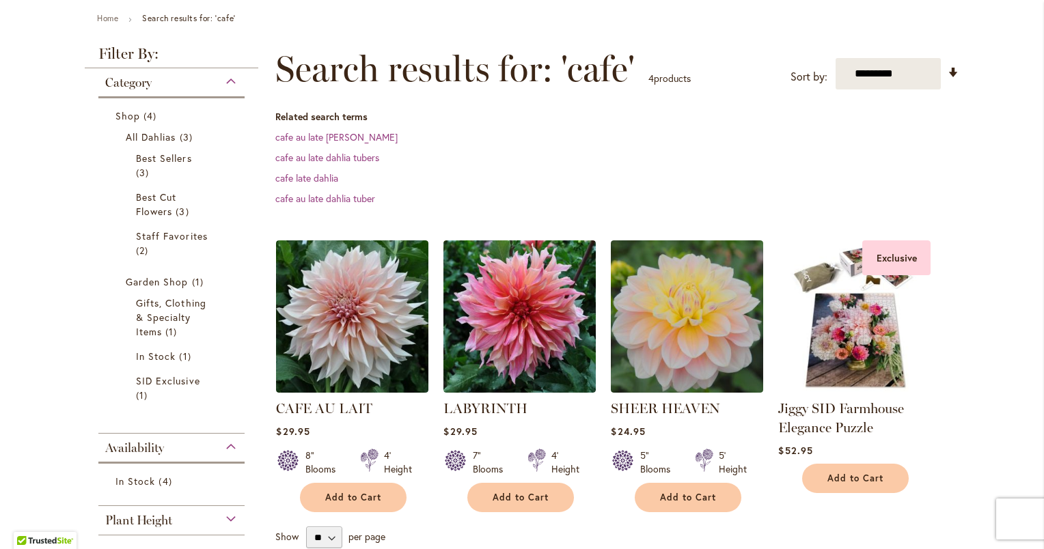
scroll to position [160, 0]
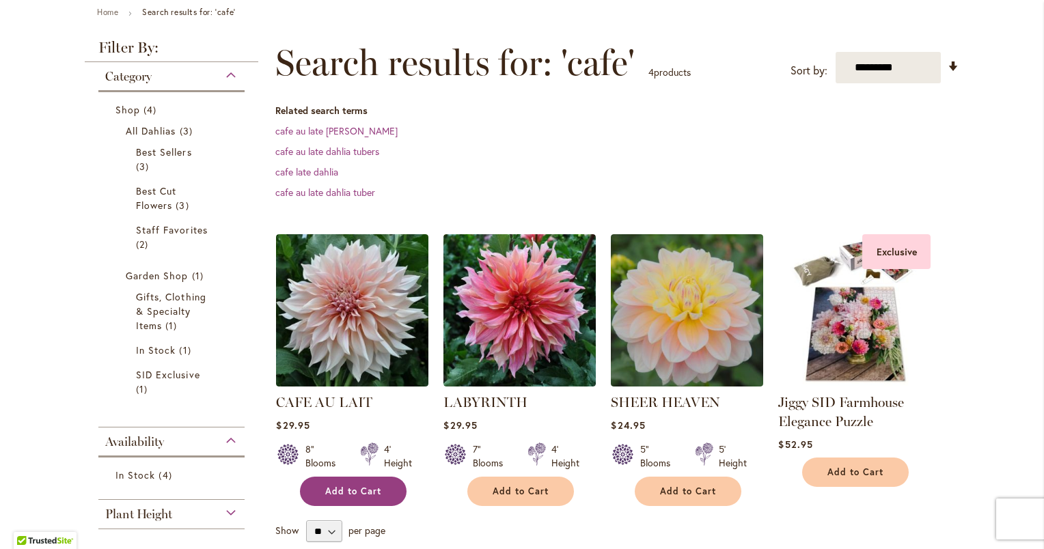
click at [344, 490] on span "Add to Cart" at bounding box center [353, 492] width 56 height 12
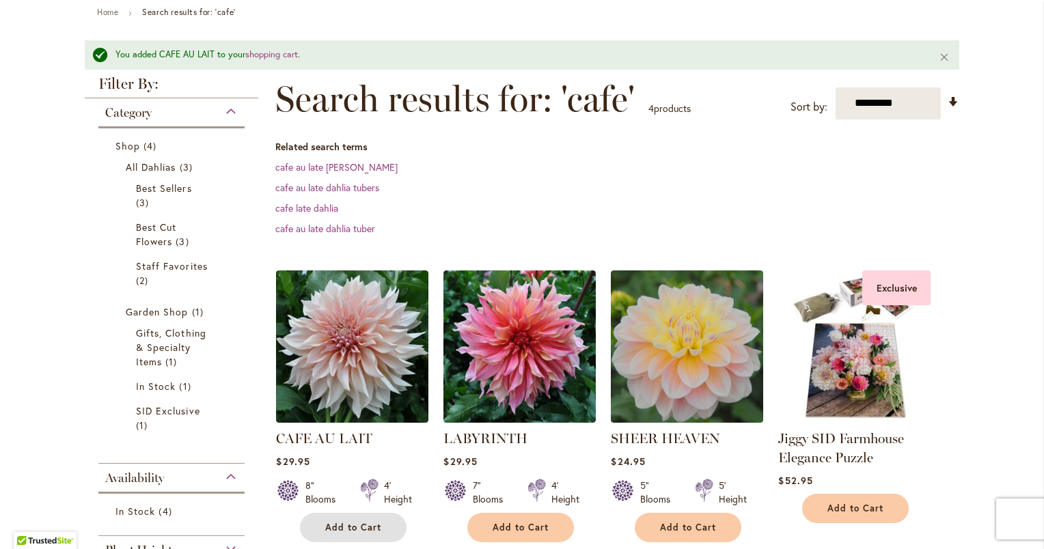
scroll to position [0, 0]
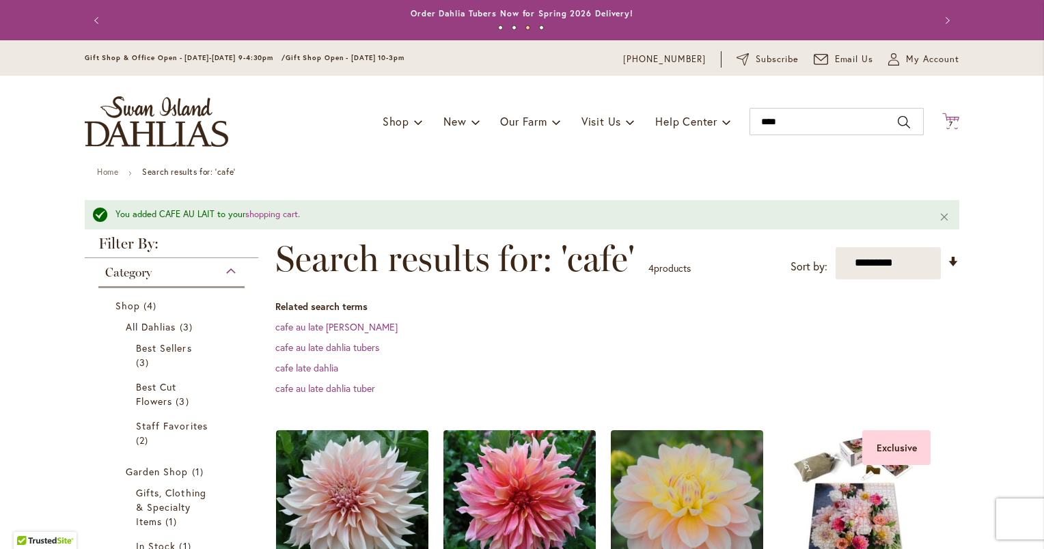
click at [949, 121] on span "7" at bounding box center [951, 124] width 4 height 9
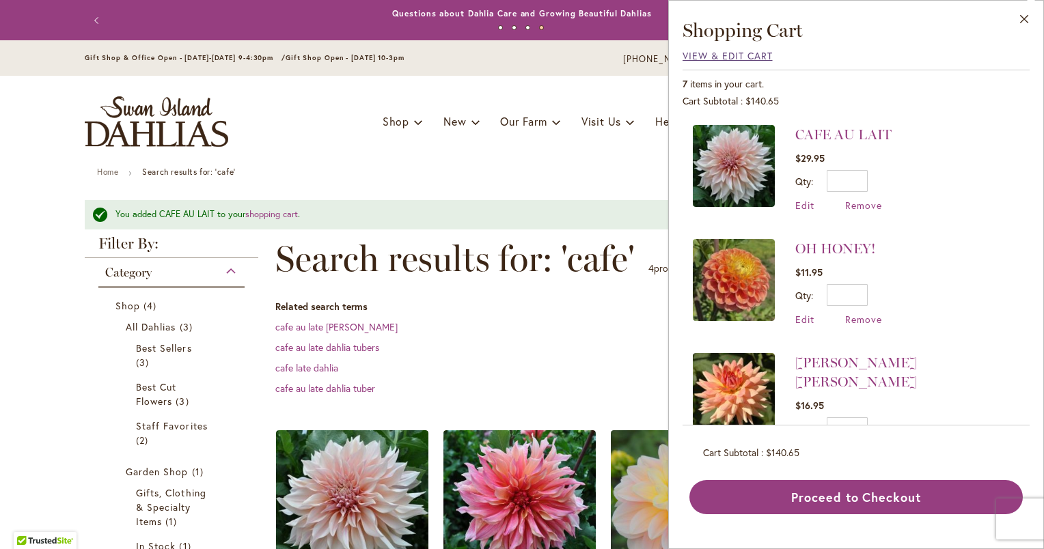
click at [730, 53] on span "View & Edit Cart" at bounding box center [727, 55] width 90 height 13
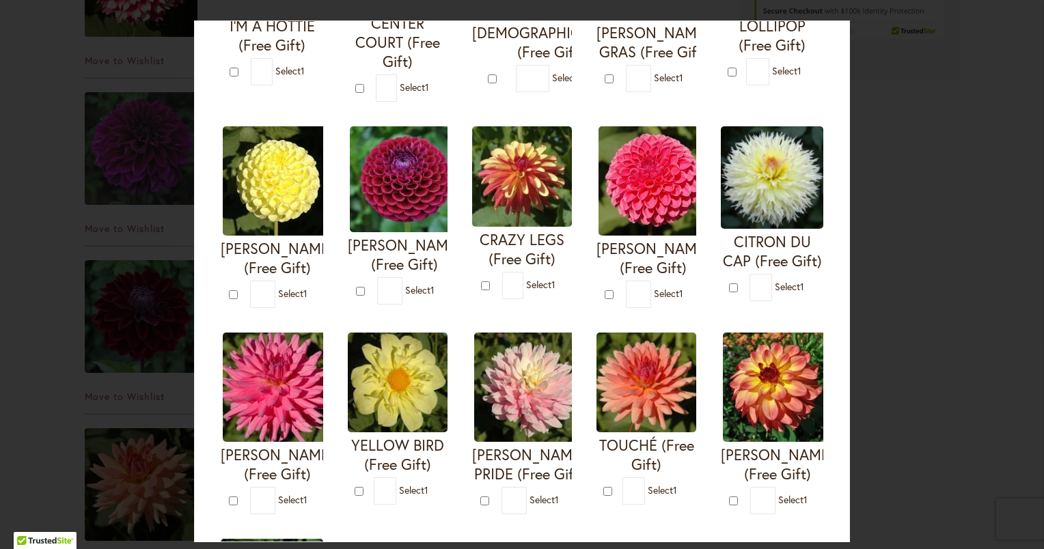
scroll to position [262, 0]
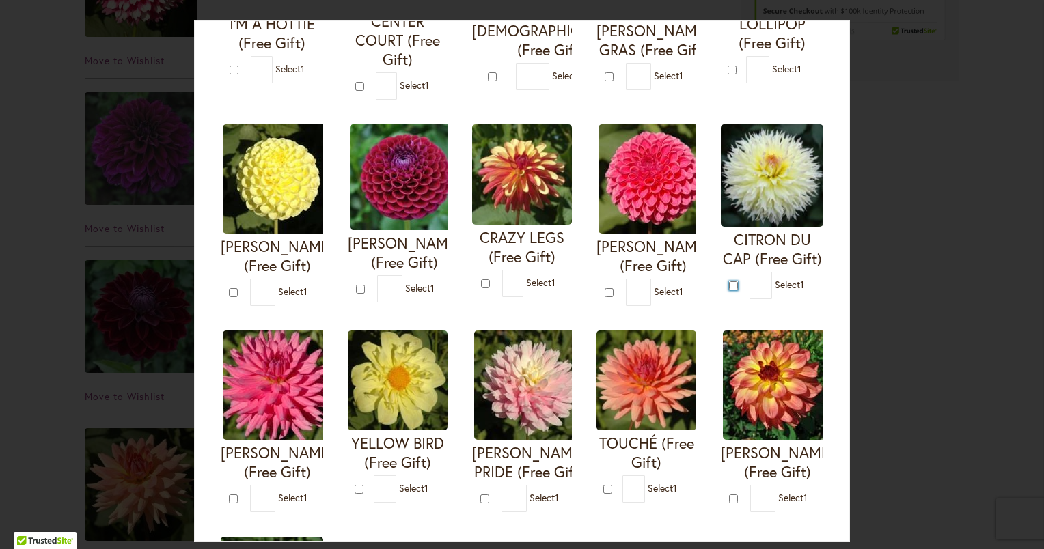
type input "*"
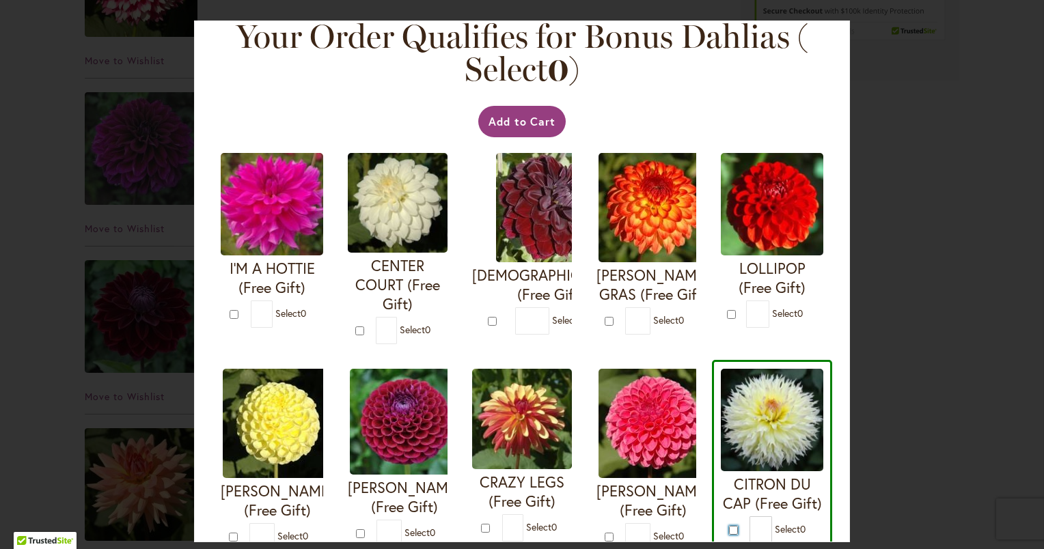
scroll to position [0, 0]
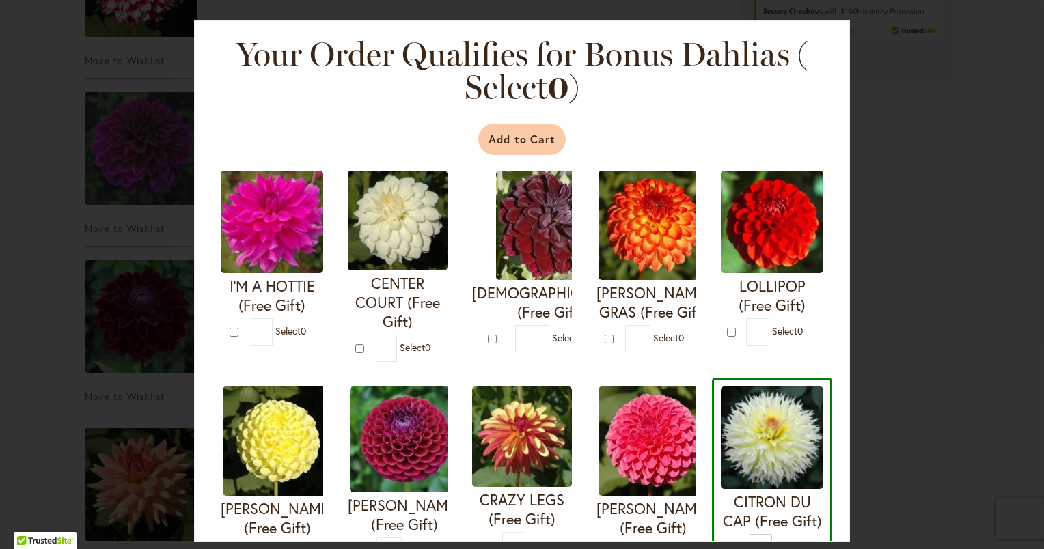
click at [516, 145] on button "Add to Cart" at bounding box center [522, 139] width 88 height 31
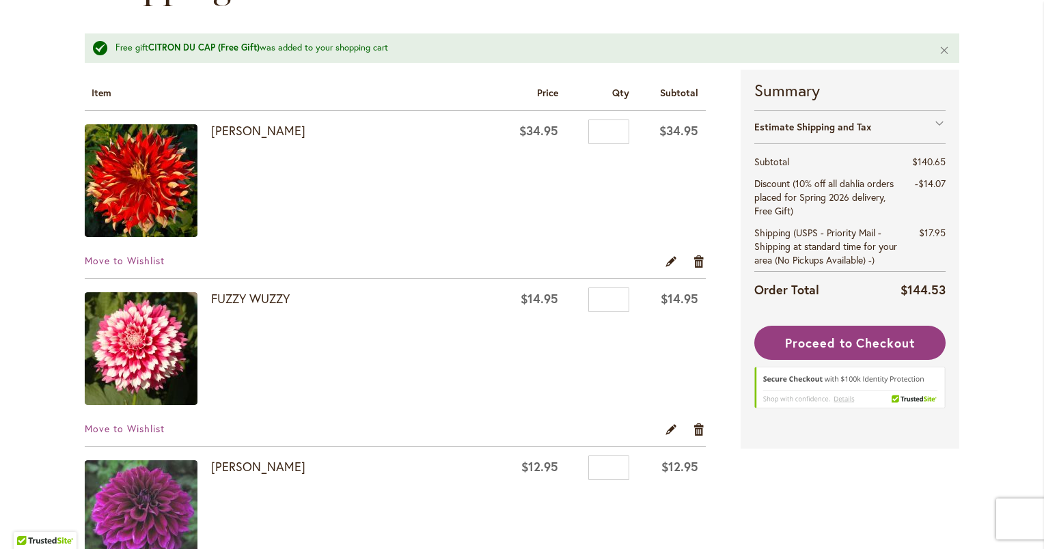
scroll to position [167, 0]
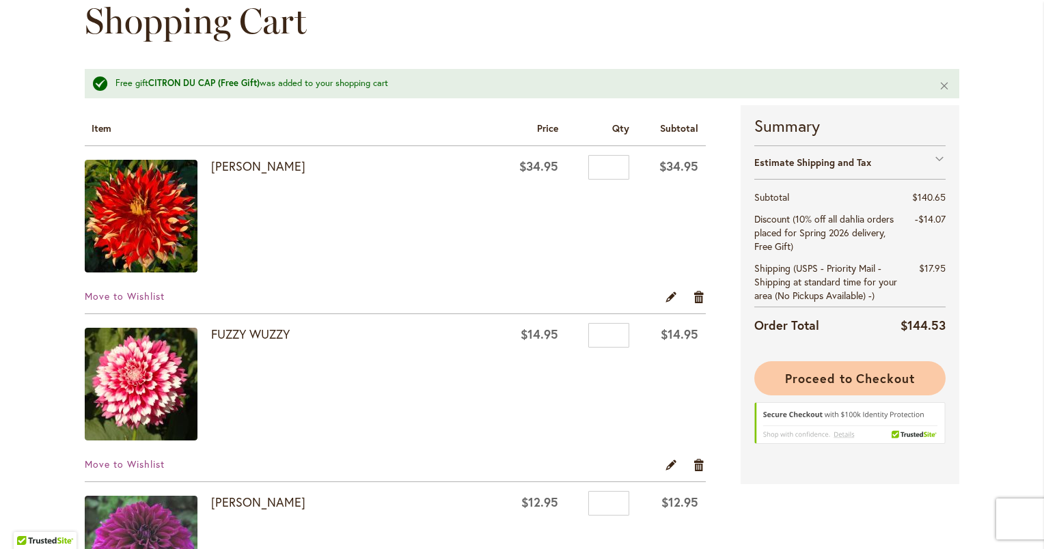
click at [833, 376] on span "Proceed to Checkout" at bounding box center [850, 378] width 130 height 16
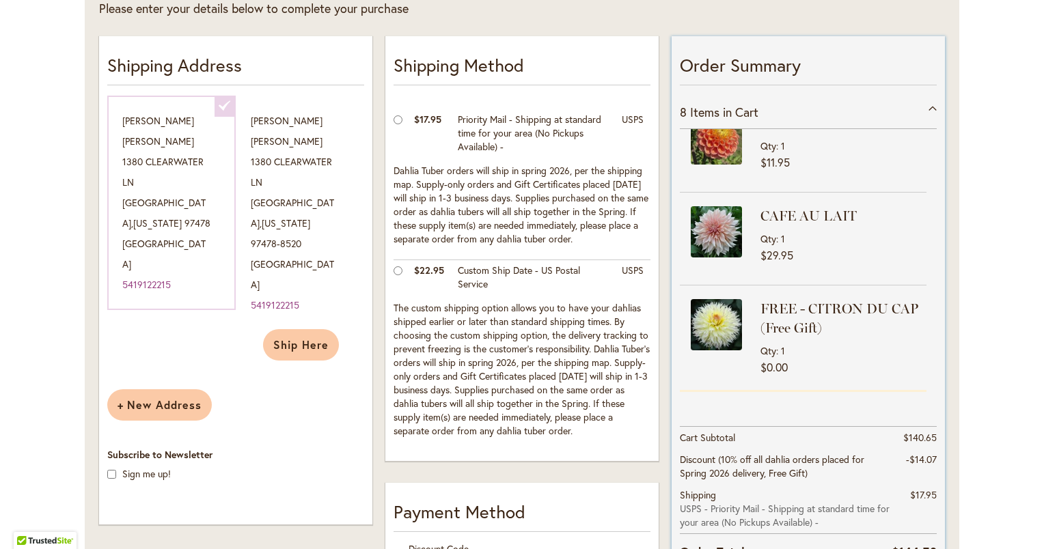
scroll to position [519, 0]
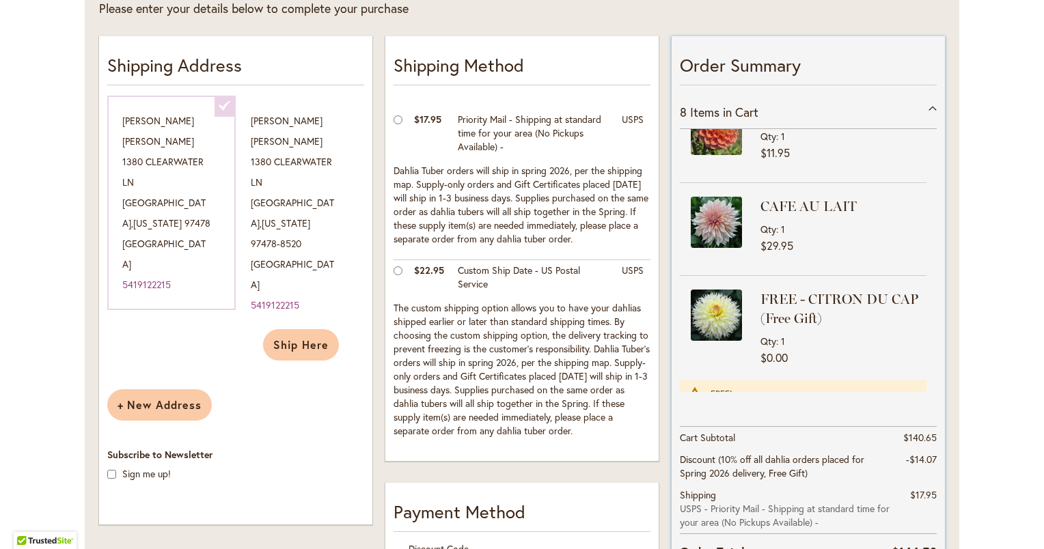
click at [706, 290] on img at bounding box center [716, 315] width 51 height 51
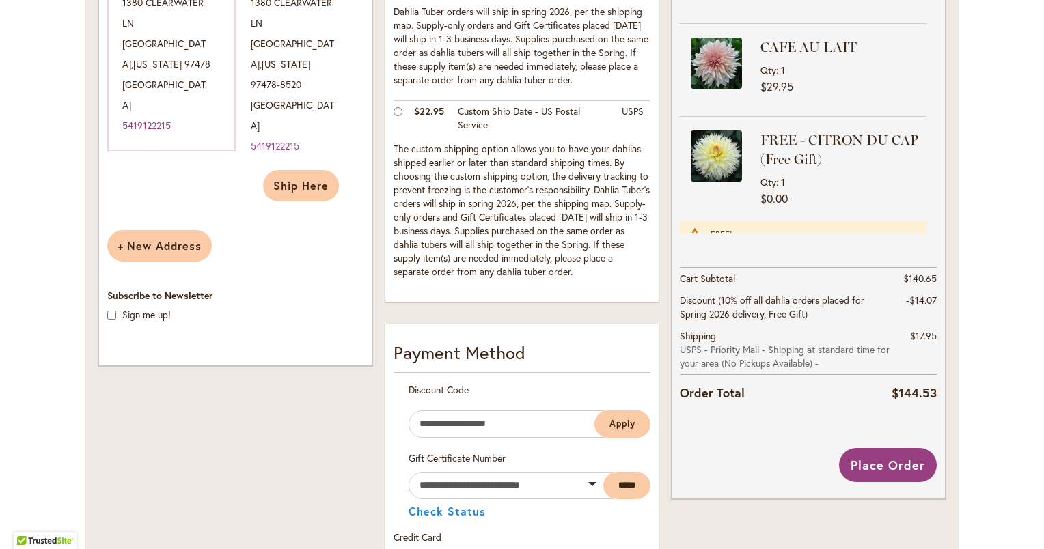
scroll to position [530, 0]
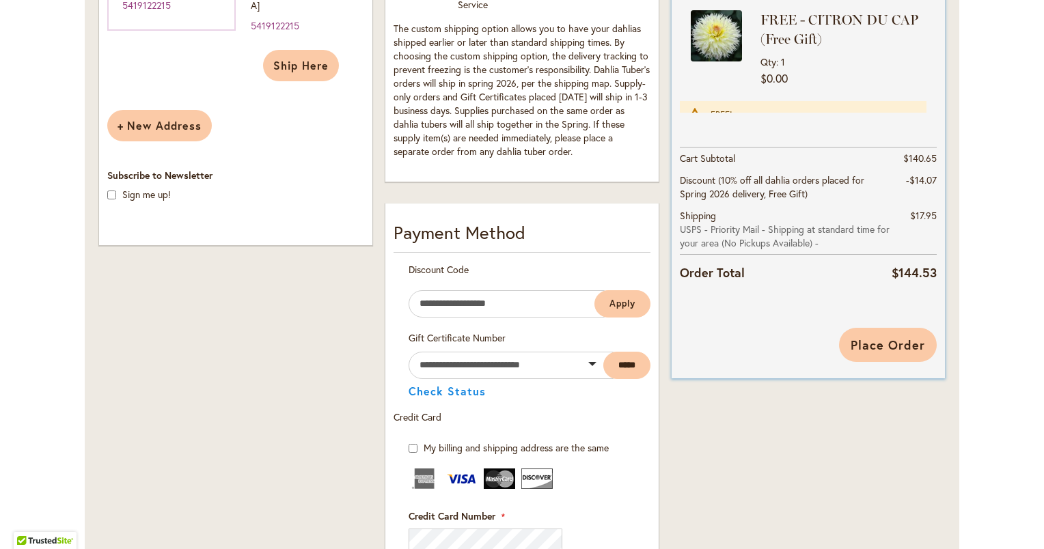
click at [873, 339] on span "Place Order" at bounding box center [887, 345] width 74 height 16
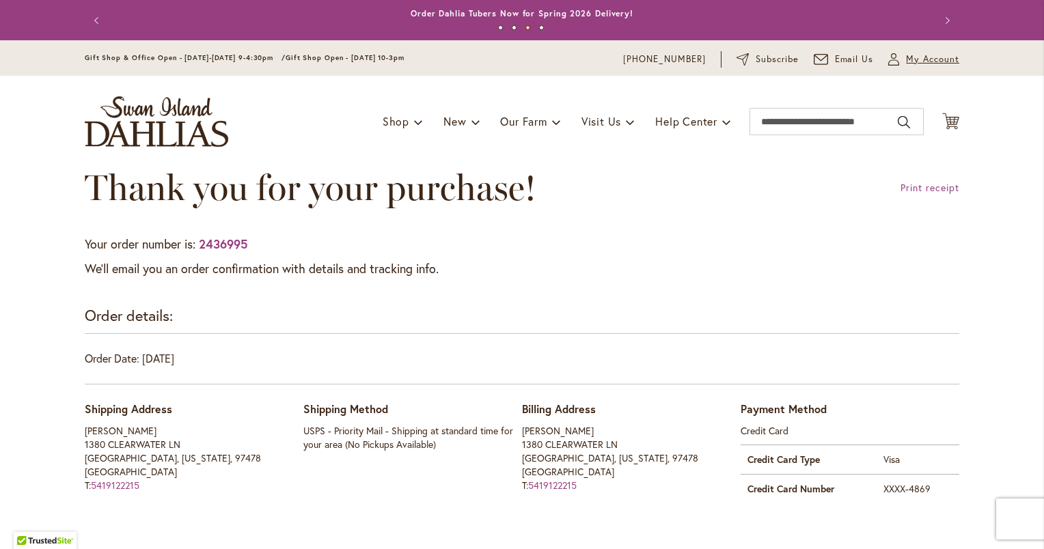
click at [910, 61] on span "My Account" at bounding box center [932, 60] width 53 height 14
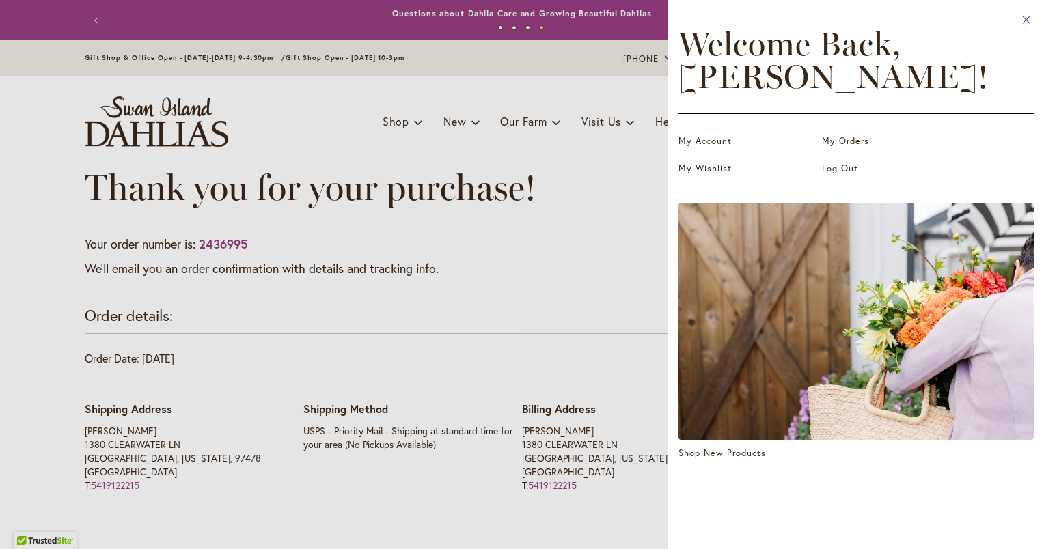
click at [1026, 18] on icon at bounding box center [1026, 20] width 8 height 8
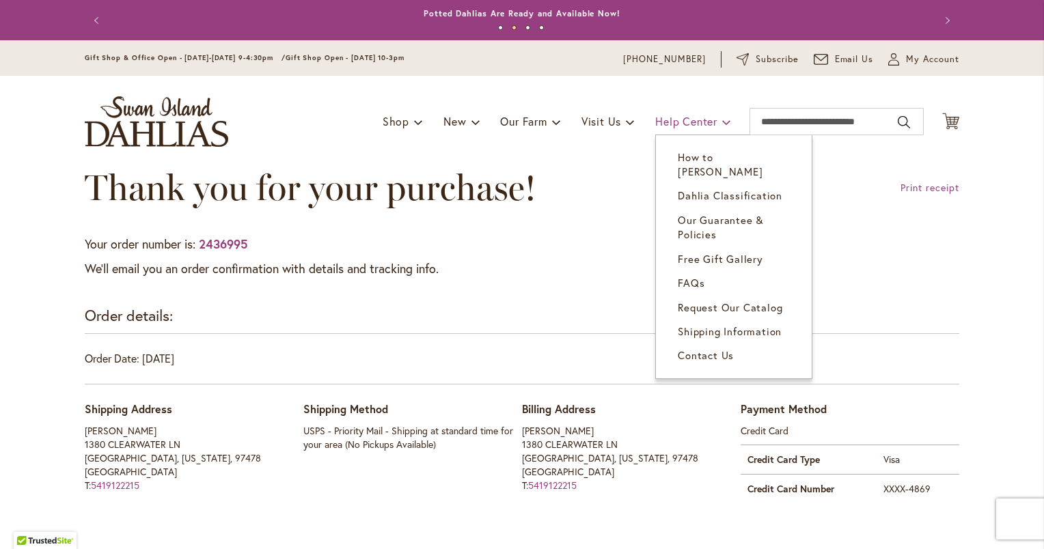
click at [669, 122] on span "Help Center" at bounding box center [686, 121] width 62 height 14
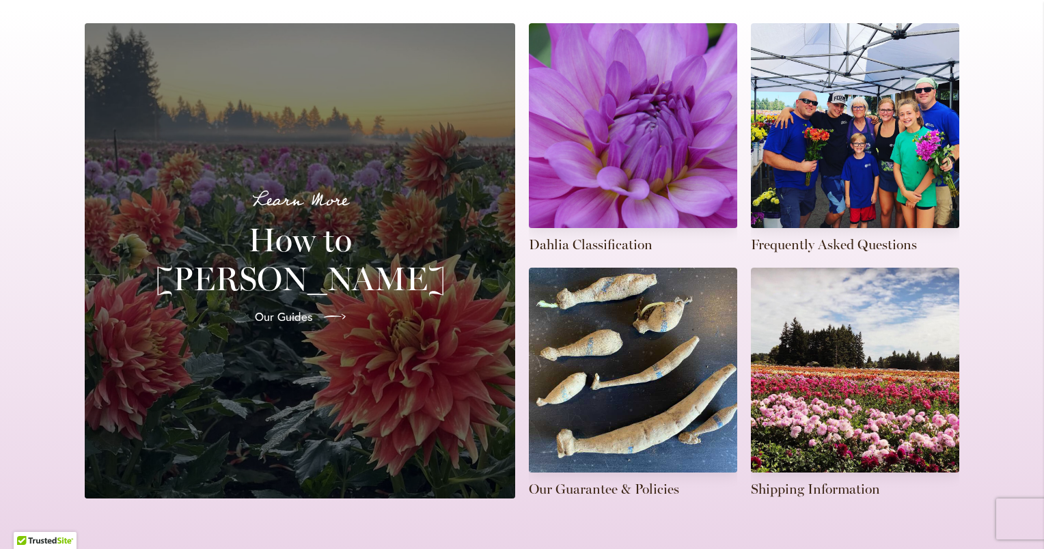
scroll to position [404, 0]
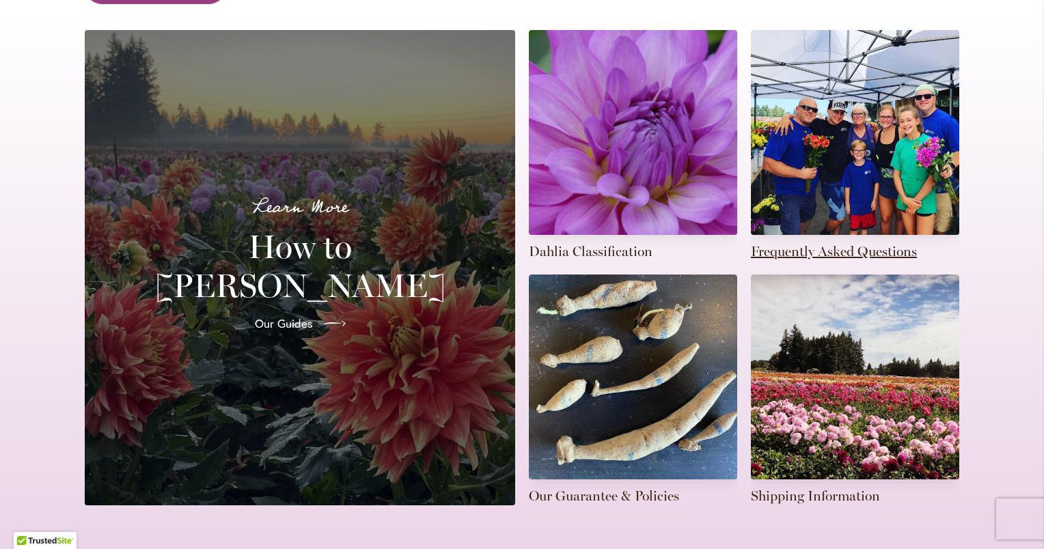
click at [845, 167] on link at bounding box center [855, 145] width 208 height 231
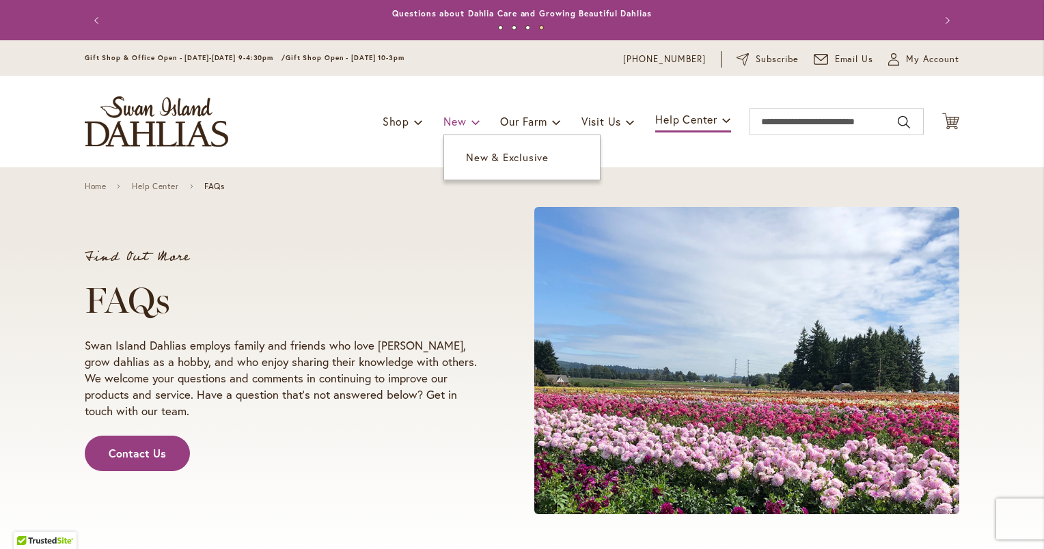
click at [448, 124] on span "New" at bounding box center [454, 121] width 23 height 14
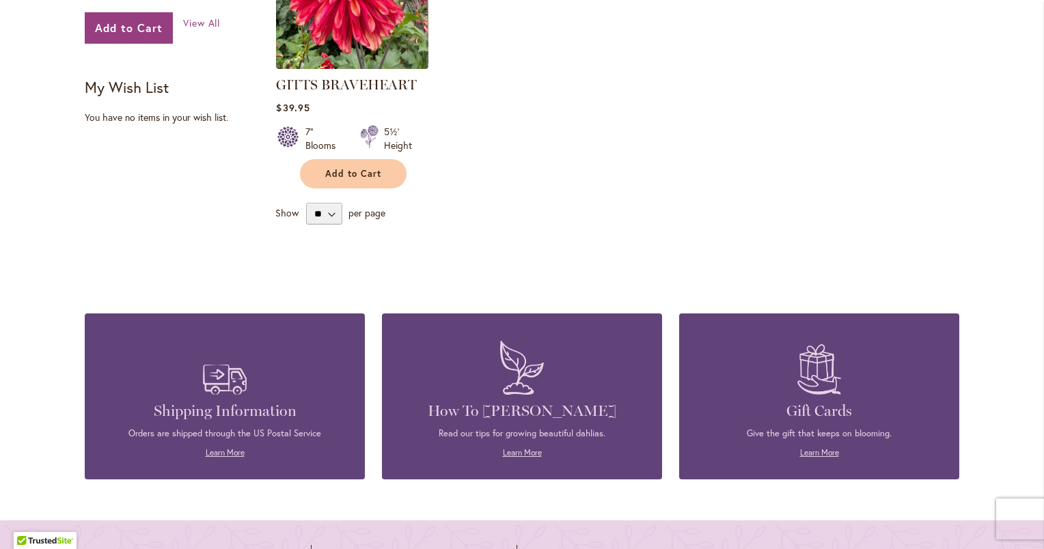
scroll to position [660, 0]
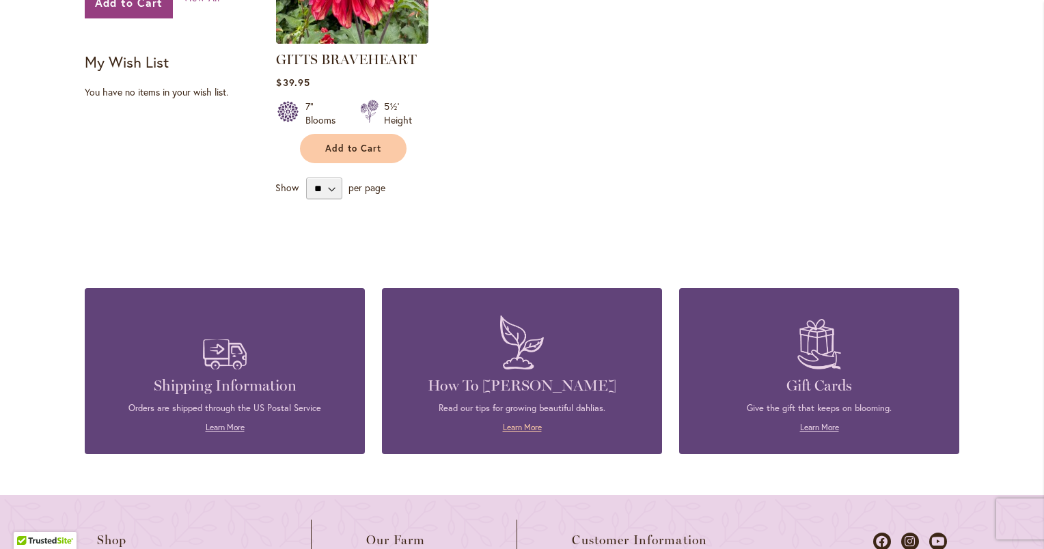
click at [518, 426] on link "Learn More" at bounding box center [522, 427] width 39 height 10
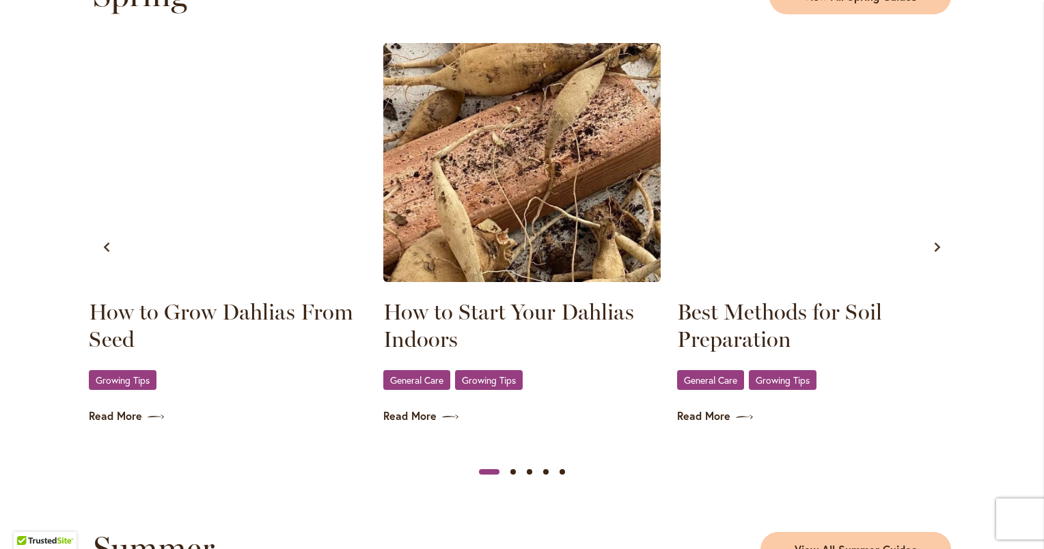
scroll to position [801, 0]
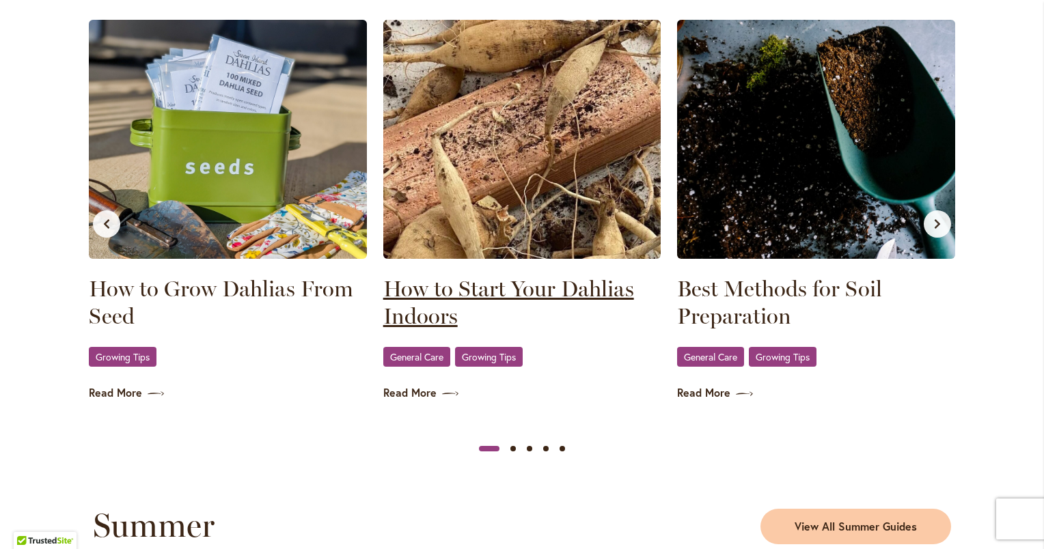
click at [447, 298] on link "How to Start Your Dahlias Indoors" at bounding box center [522, 302] width 278 height 55
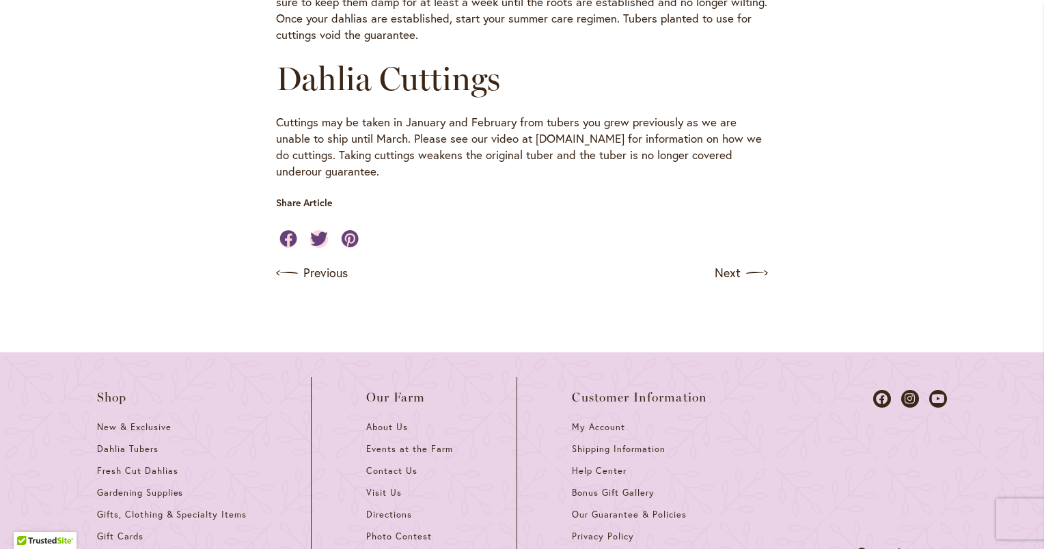
scroll to position [873, 0]
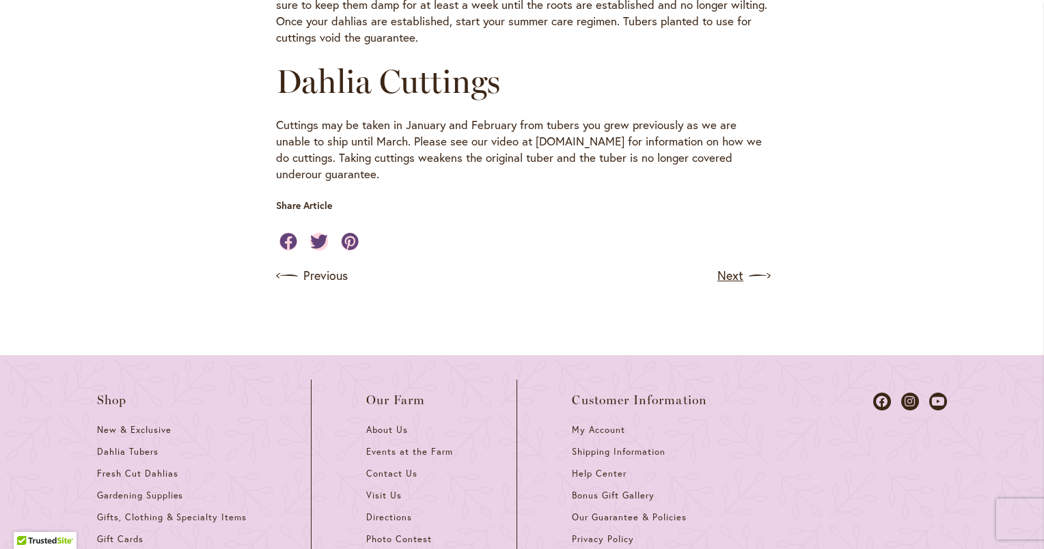
click at [725, 276] on link "Next" at bounding box center [742, 276] width 51 height 22
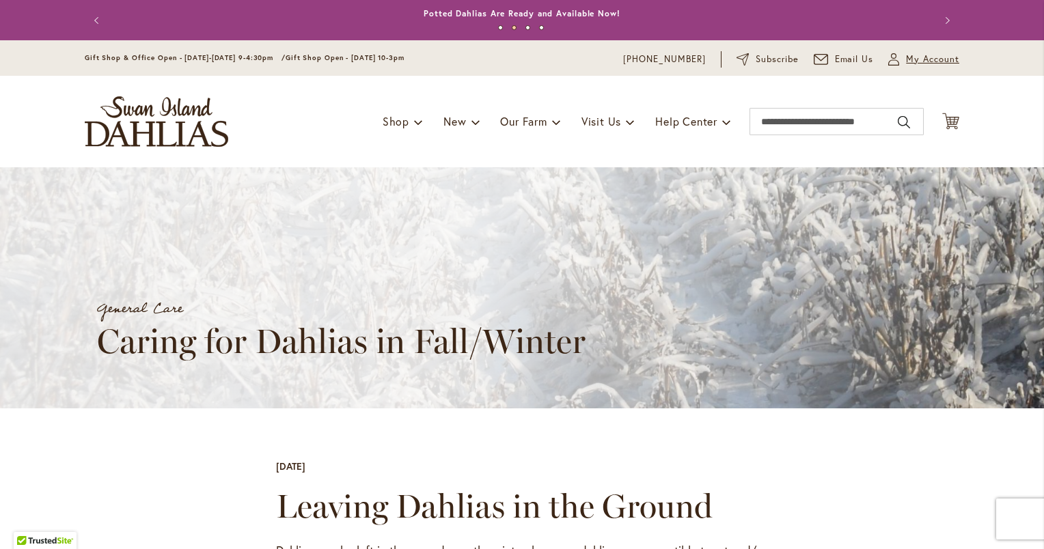
click at [915, 59] on span "My Account" at bounding box center [932, 60] width 53 height 14
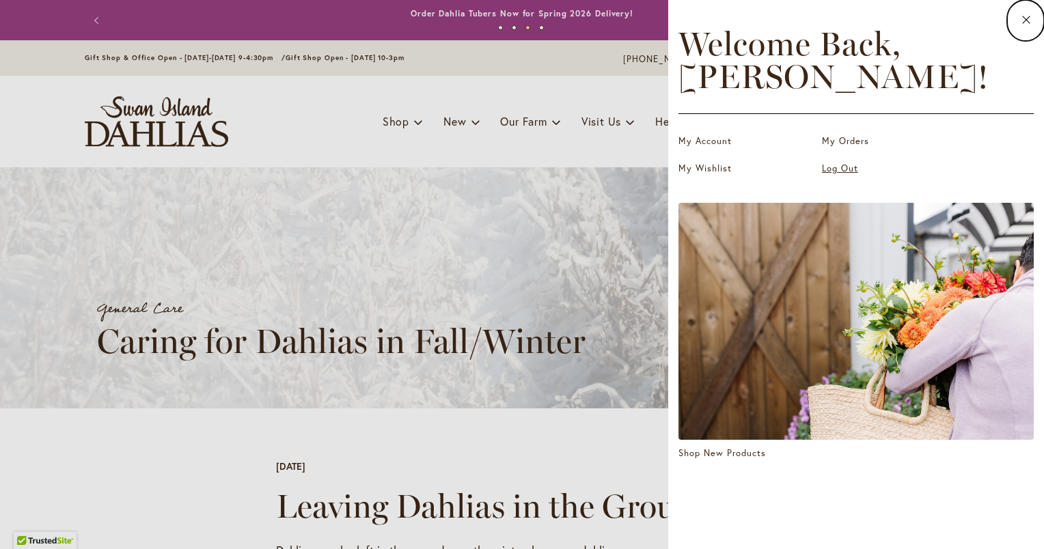
click at [843, 169] on link "Log Out" at bounding box center [890, 169] width 137 height 14
